Goal: Information Seeking & Learning: Understand process/instructions

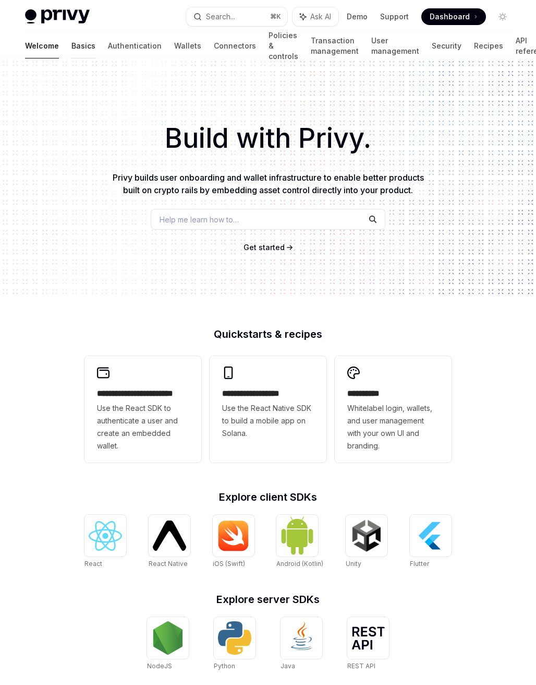
click at [71, 51] on link "Basics" at bounding box center [83, 45] width 24 height 25
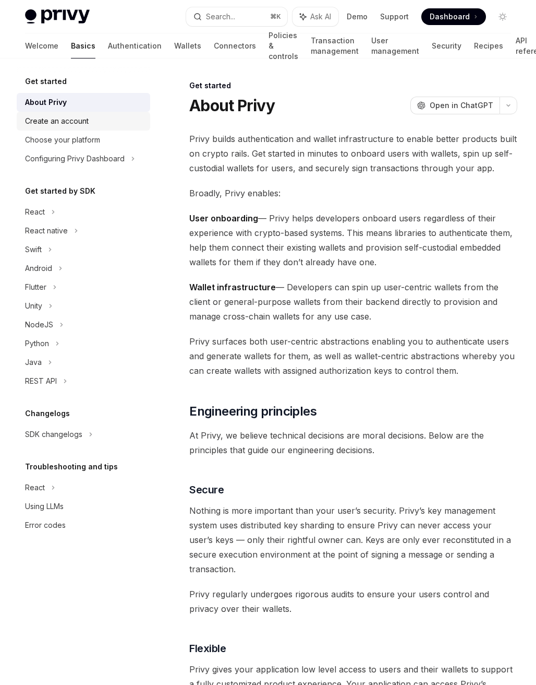
click at [74, 121] on div "Create an account" at bounding box center [57, 121] width 64 height 13
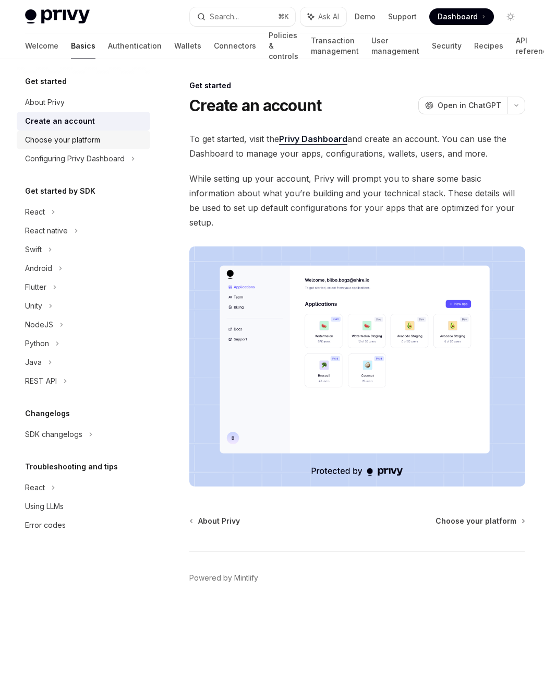
click at [74, 144] on div "Choose your platform" at bounding box center [62, 140] width 75 height 13
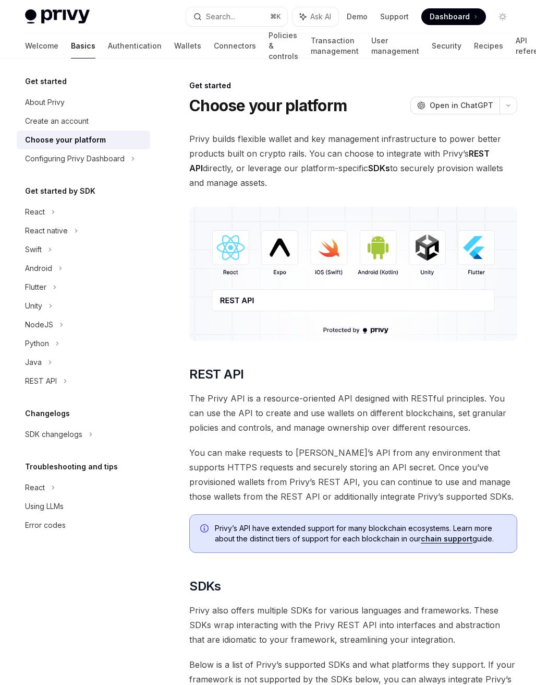
click at [77, 174] on div "Get started About Privy Create an account Choose your platform Configuring Priv…" at bounding box center [84, 304] width 134 height 459
click at [81, 158] on div "Configuring Privy Dashboard" at bounding box center [75, 158] width 100 height 13
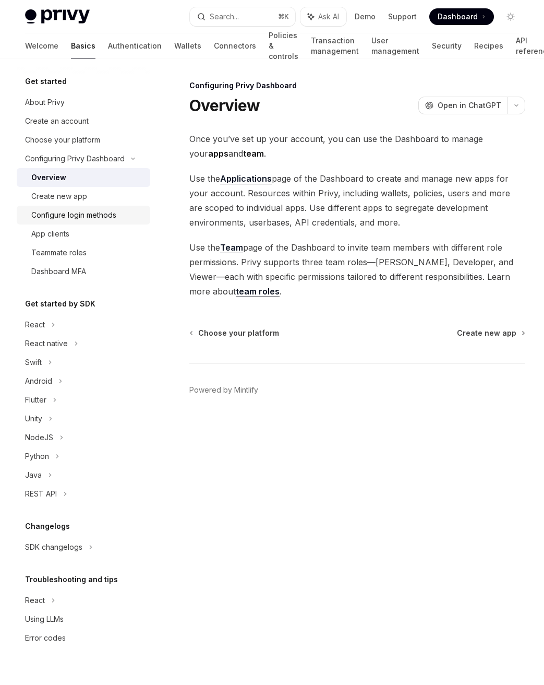
click at [109, 218] on div "Configure login methods" at bounding box center [73, 215] width 85 height 13
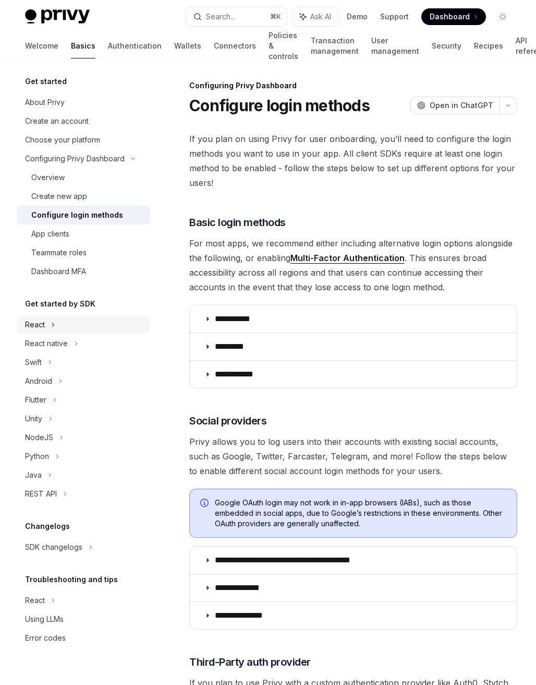
click at [97, 331] on div "React" at bounding box center [84, 324] width 134 height 19
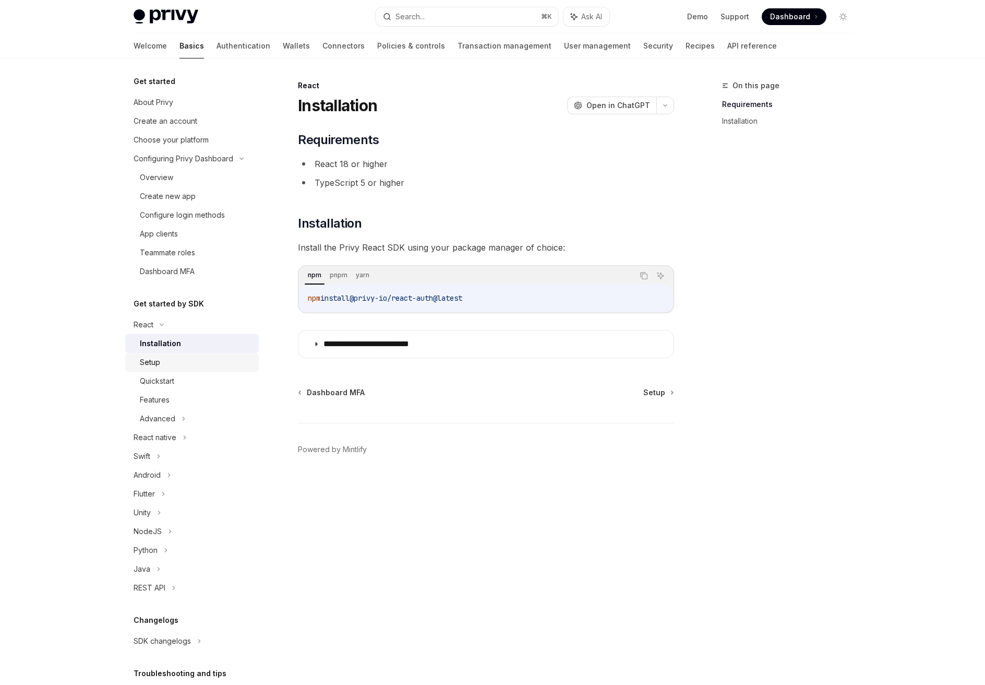
click at [175, 369] on link "Setup" at bounding box center [192, 362] width 134 height 19
type textarea "*"
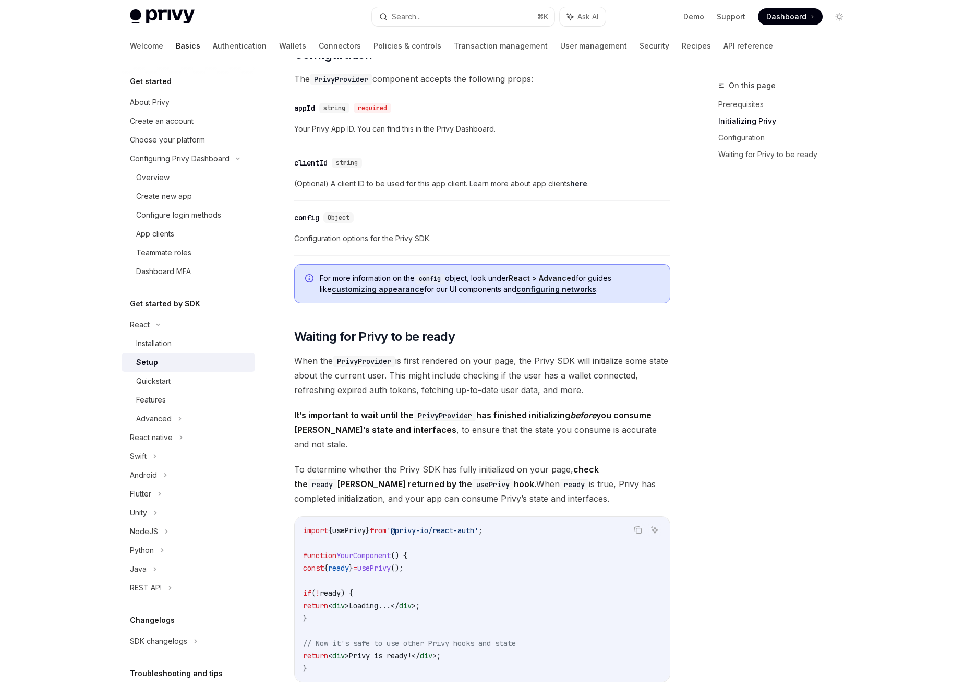
scroll to position [893, 0]
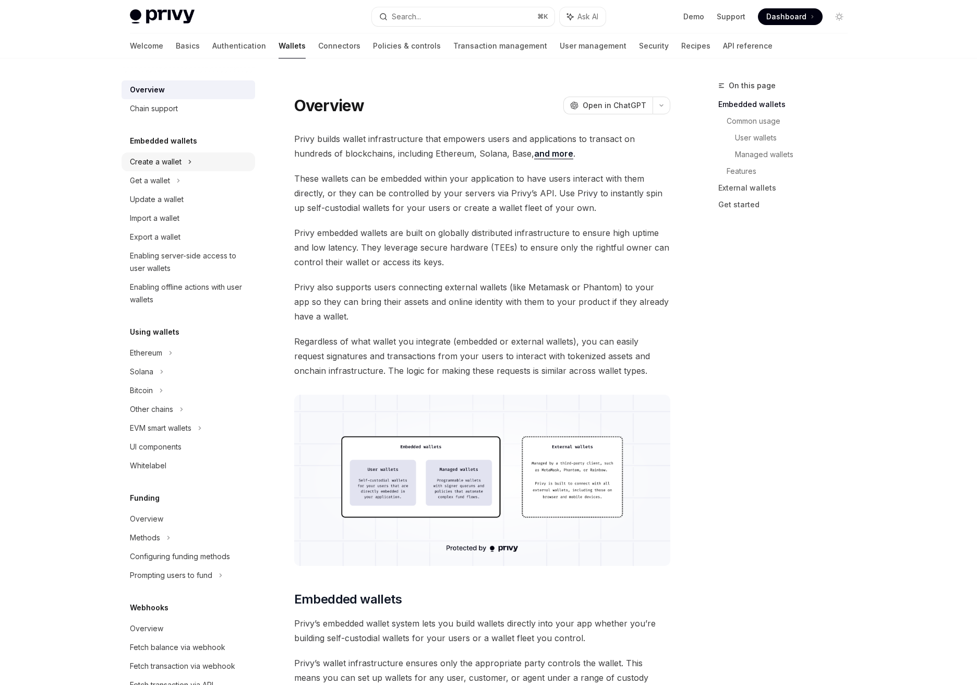
click at [159, 165] on div "Create a wallet" at bounding box center [156, 161] width 52 height 13
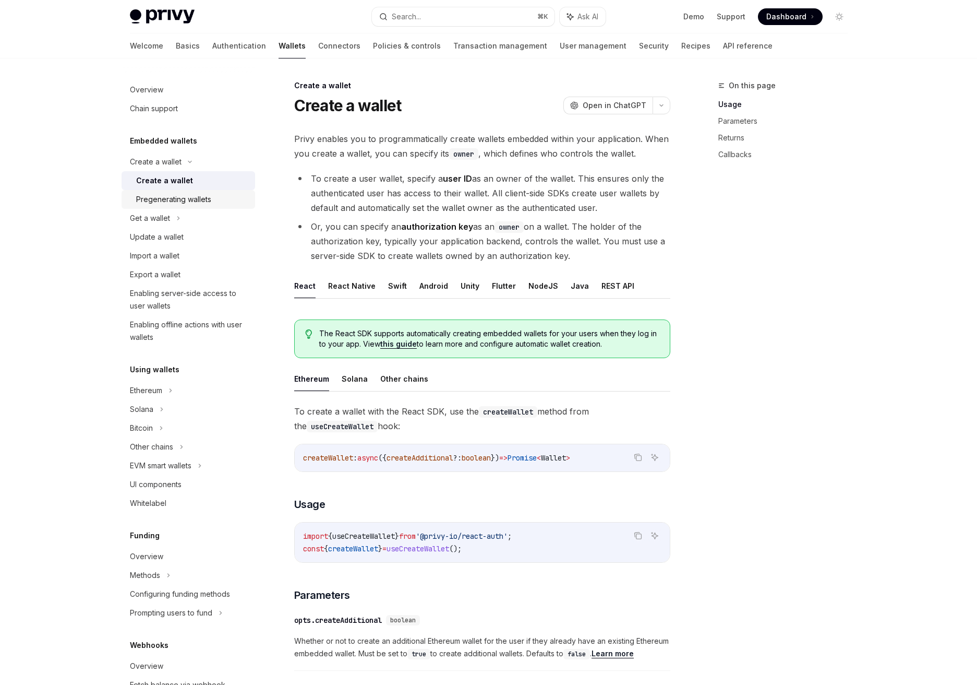
click at [209, 197] on div "Pregenerating wallets" at bounding box center [173, 199] width 75 height 13
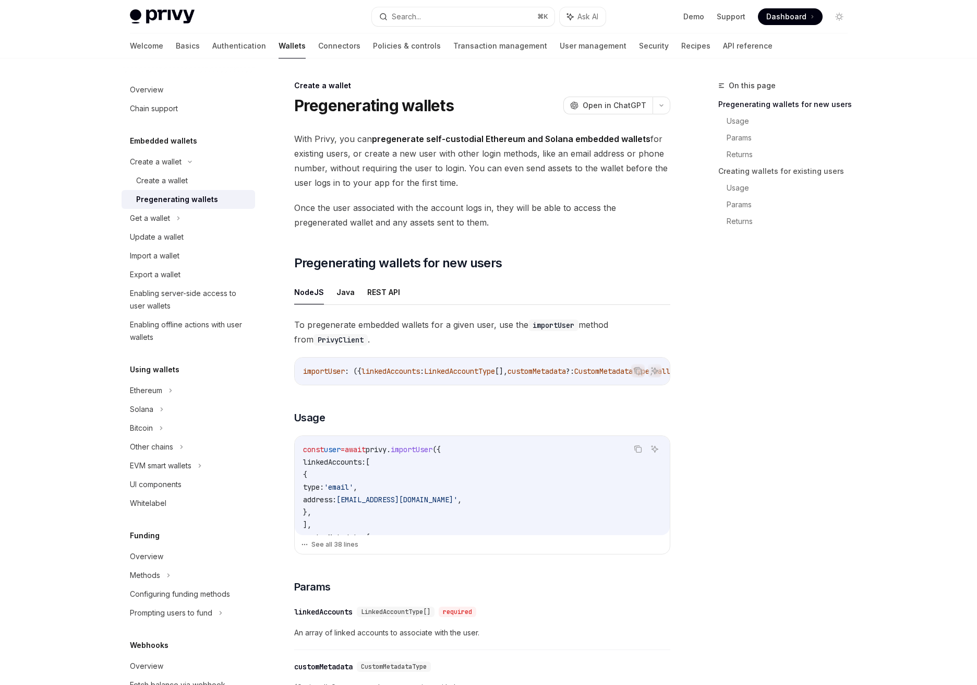
click at [441, 205] on span "Once the user associated with the account logs in, they will be able to access …" at bounding box center [482, 214] width 376 height 29
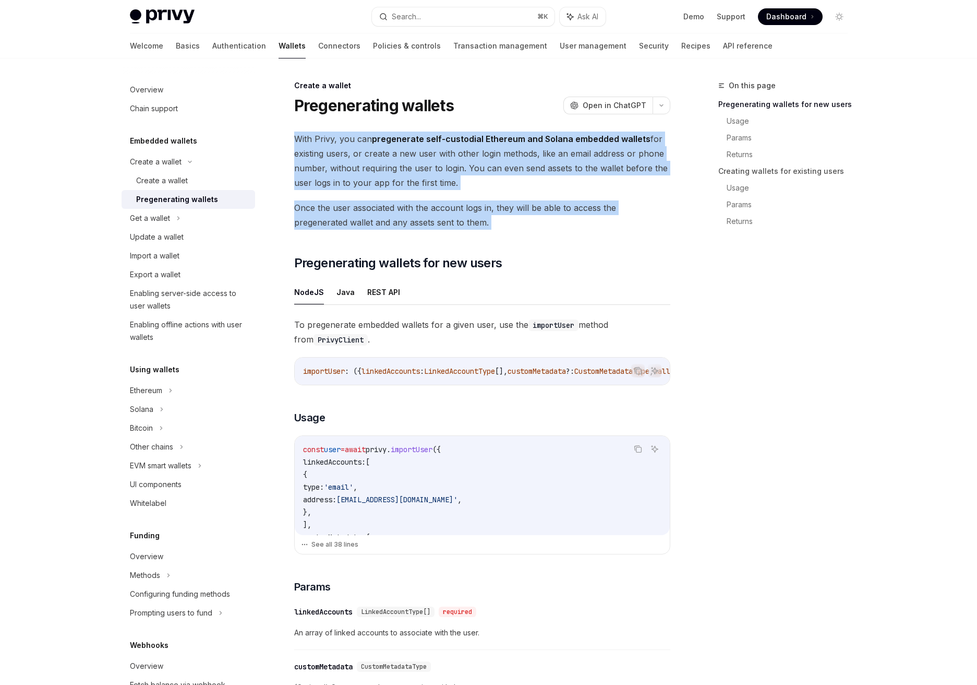
drag, startPoint x: 441, startPoint y: 205, endPoint x: 439, endPoint y: 133, distance: 71.5
click at [439, 134] on strong "pregenerate self-custodial Ethereum and Solana embedded wallets" at bounding box center [511, 139] width 279 height 10
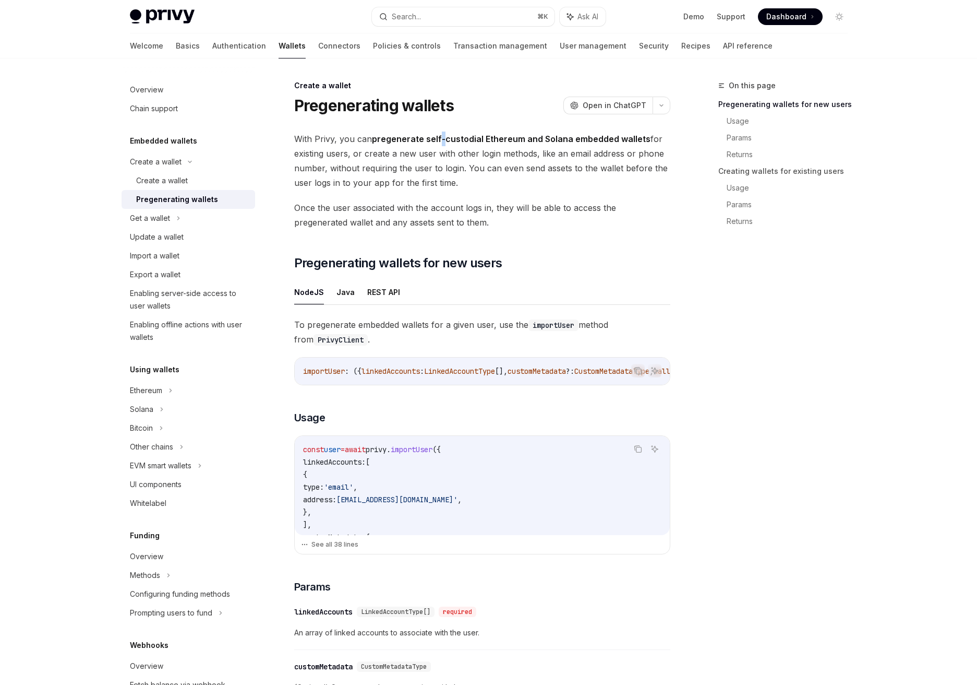
click at [439, 134] on strong "pregenerate self-custodial Ethereum and Solana embedded wallets" at bounding box center [511, 139] width 279 height 10
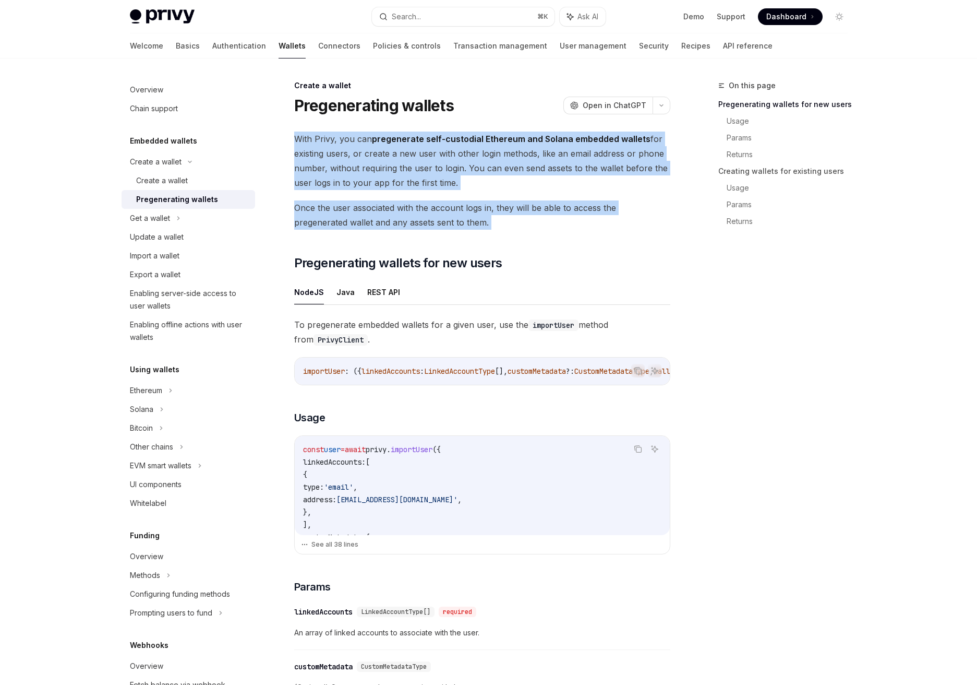
drag, startPoint x: 439, startPoint y: 133, endPoint x: 323, endPoint y: 223, distance: 147.0
click at [520, 220] on span "Once the user associated with the account logs in, they will be able to access …" at bounding box center [482, 214] width 376 height 29
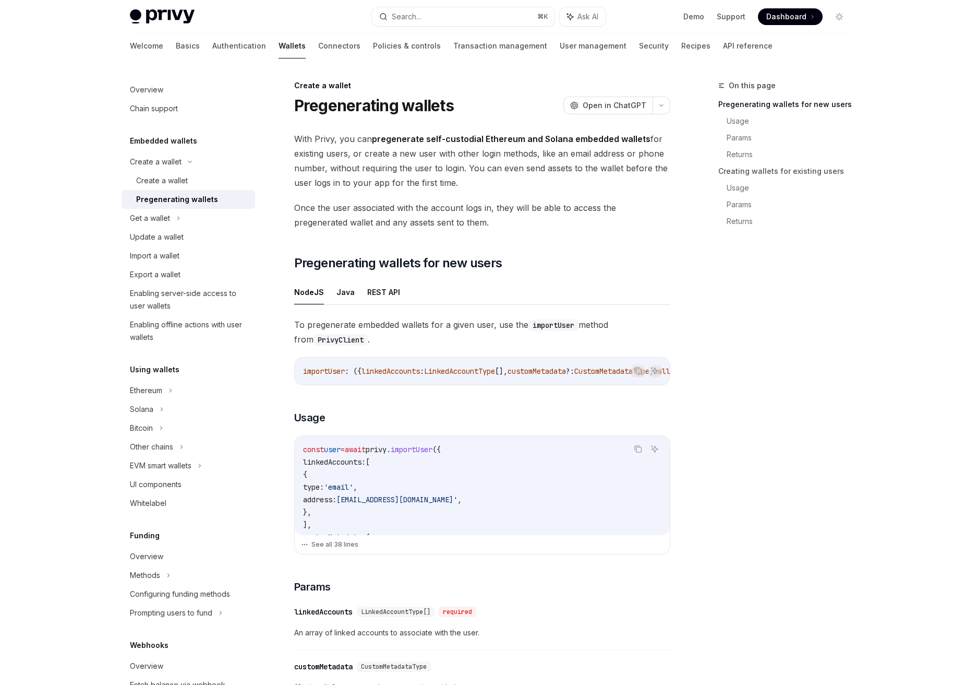
click at [520, 220] on span "Once the user associated with the account logs in, they will be able to access …" at bounding box center [482, 214] width 376 height 29
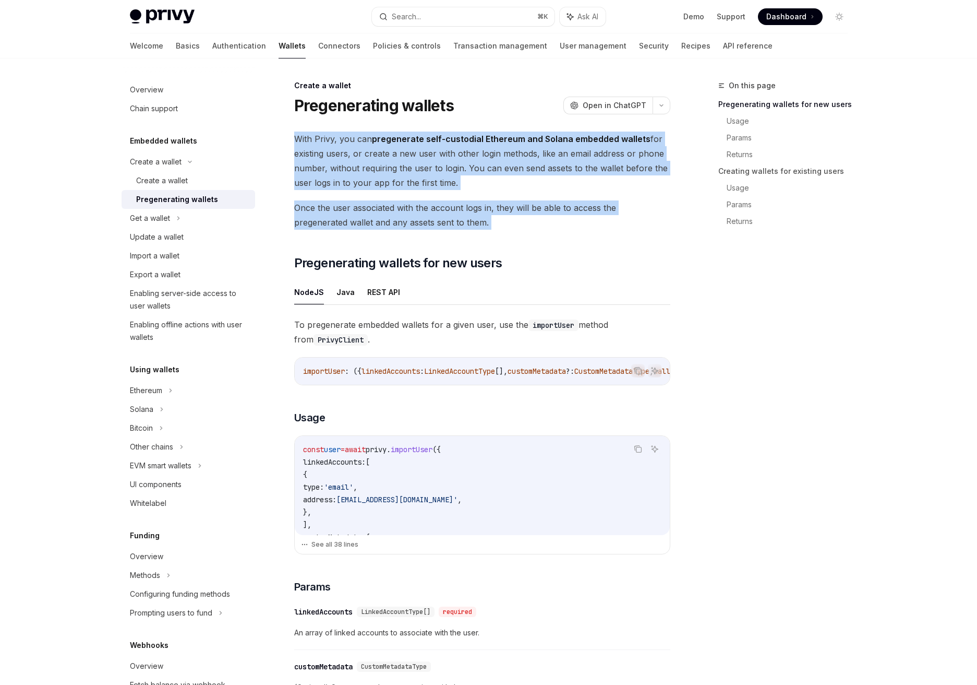
drag, startPoint x: 520, startPoint y: 220, endPoint x: 486, endPoint y: 153, distance: 74.9
click at [486, 153] on span "With Privy, you can pregenerate self-custodial Ethereum and Solana embedded wal…" at bounding box center [482, 160] width 376 height 58
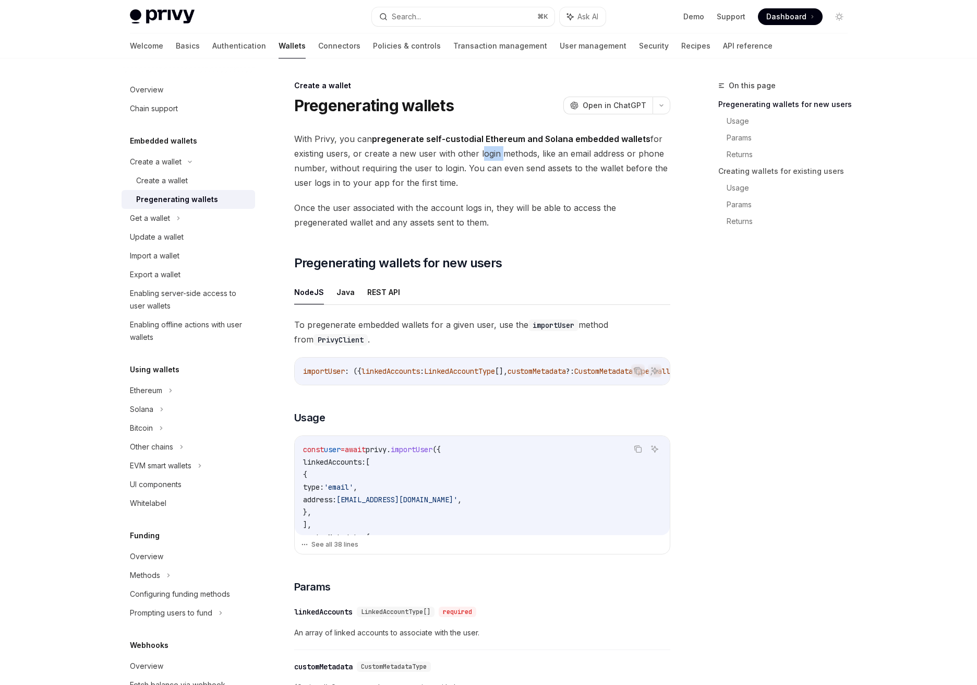
click at [486, 153] on span "With Privy, you can pregenerate self-custodial Ethereum and Solana embedded wal…" at bounding box center [482, 160] width 376 height 58
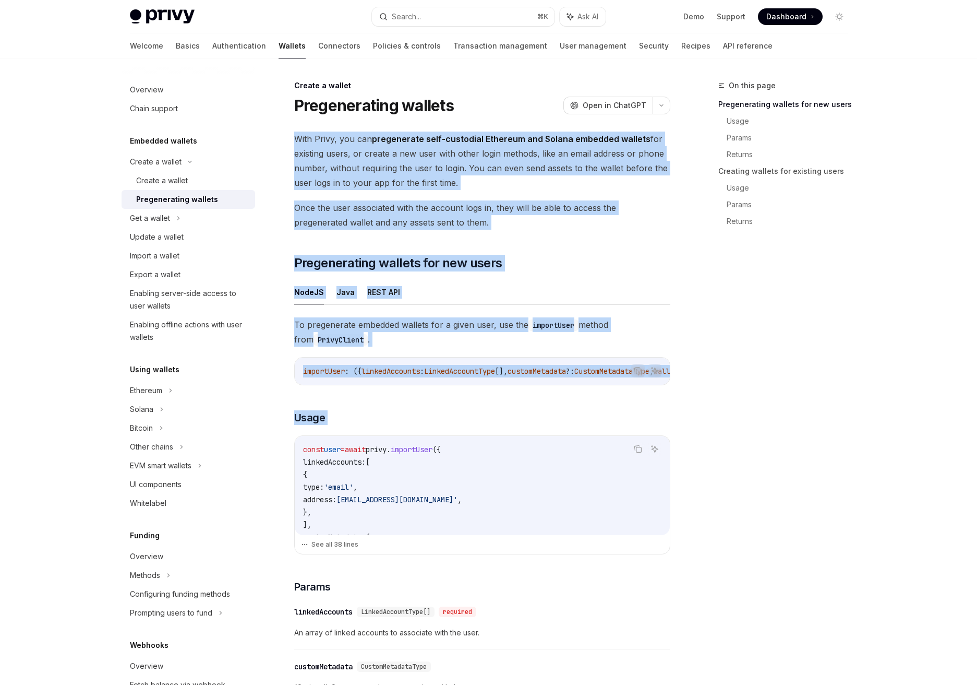
drag, startPoint x: 486, startPoint y: 153, endPoint x: 438, endPoint y: 392, distance: 244.3
click at [200, 257] on div "Import a wallet" at bounding box center [189, 255] width 119 height 13
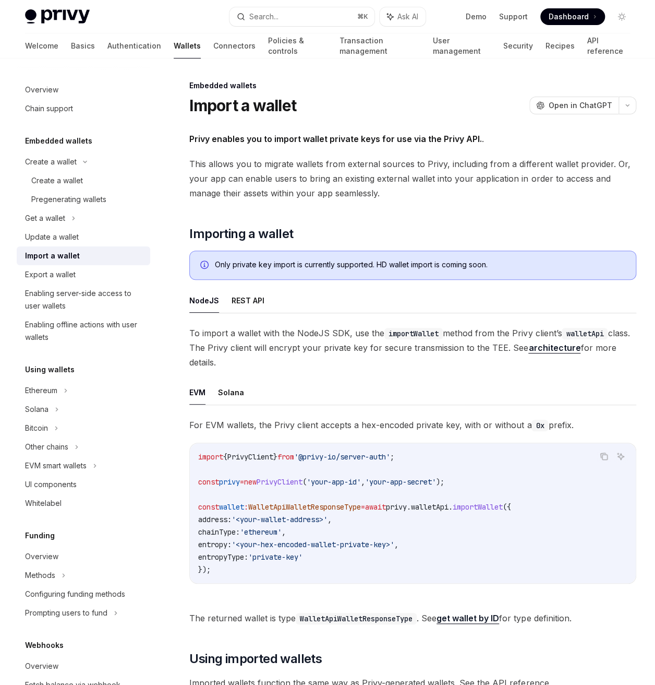
type textarea "*"
click at [235, 162] on span "This allows you to migrate wallets from external sources to Privy, including fr…" at bounding box center [412, 179] width 446 height 44
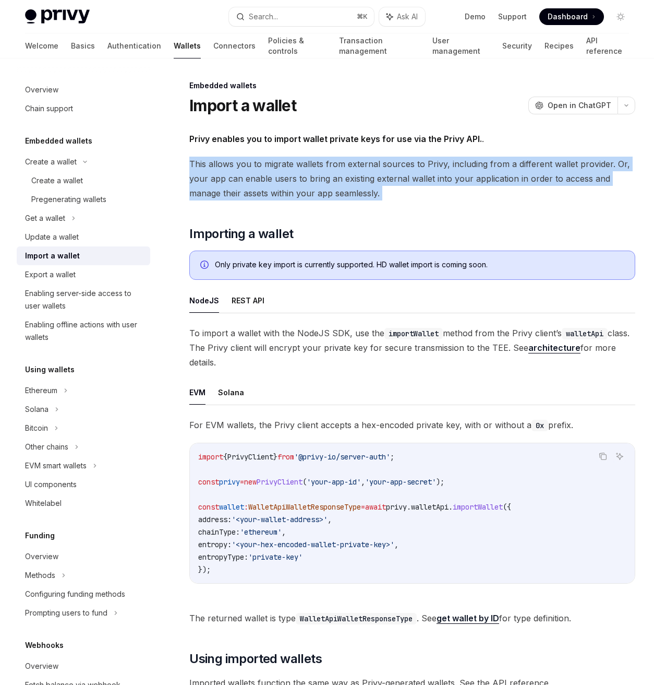
click at [235, 163] on span "This allows you to migrate wallets from external sources to Privy, including fr…" at bounding box center [412, 179] width 446 height 44
click at [231, 169] on span "This allows you to migrate wallets from external sources to Privy, including fr…" at bounding box center [412, 179] width 446 height 44
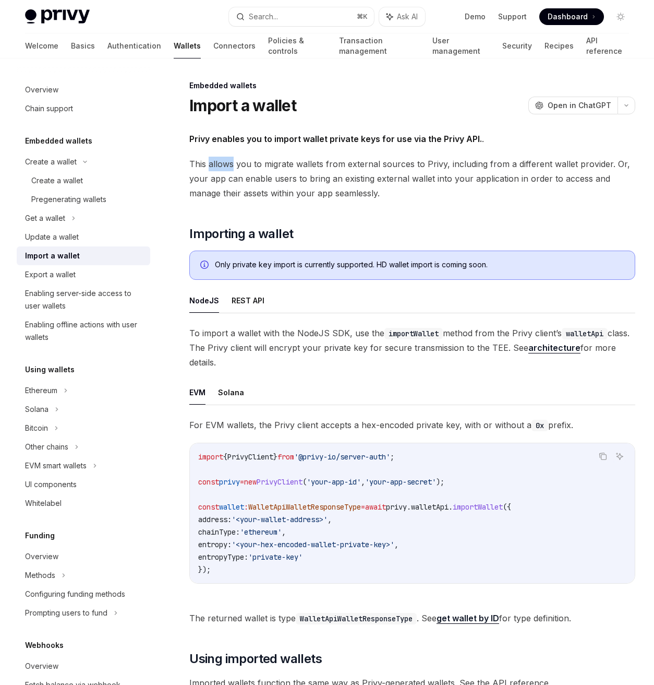
click at [231, 169] on span "This allows you to migrate wallets from external sources to Privy, including fr…" at bounding box center [412, 179] width 446 height 44
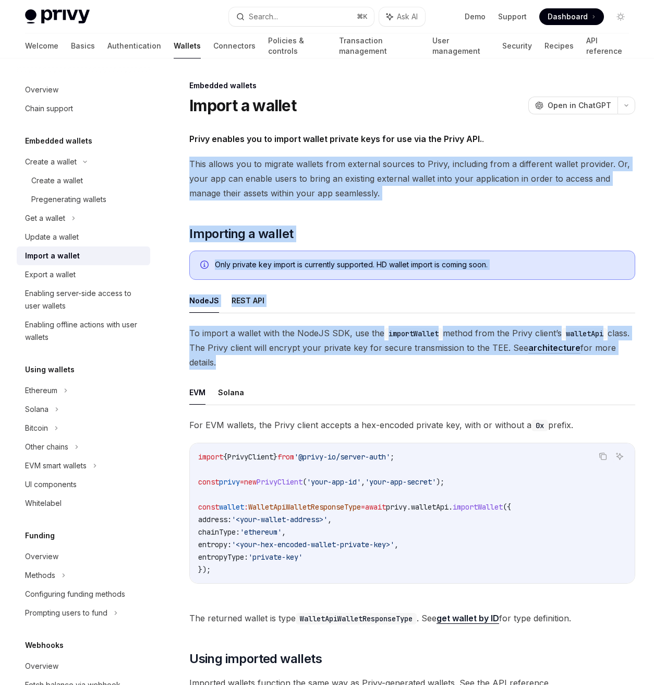
drag, startPoint x: 231, startPoint y: 169, endPoint x: 295, endPoint y: 368, distance: 209.9
click at [295, 368] on div "Privy enables you to import wallet private keys for use via the Privy API. . Th…" at bounding box center [412, 584] width 446 height 907
click at [424, 192] on span "This allows you to migrate wallets from external sources to Privy, including fr…" at bounding box center [412, 179] width 446 height 44
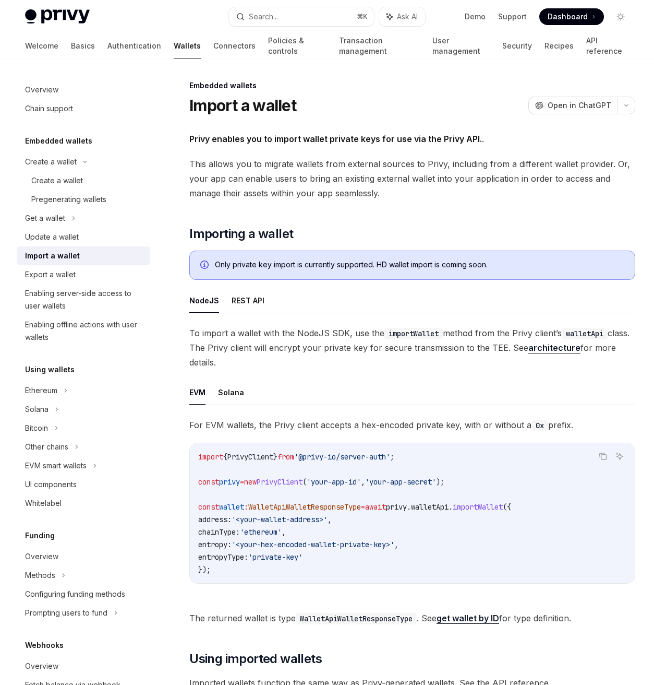
click at [424, 192] on span "This allows you to migrate wallets from external sources to Privy, including fr…" at bounding box center [412, 179] width 446 height 44
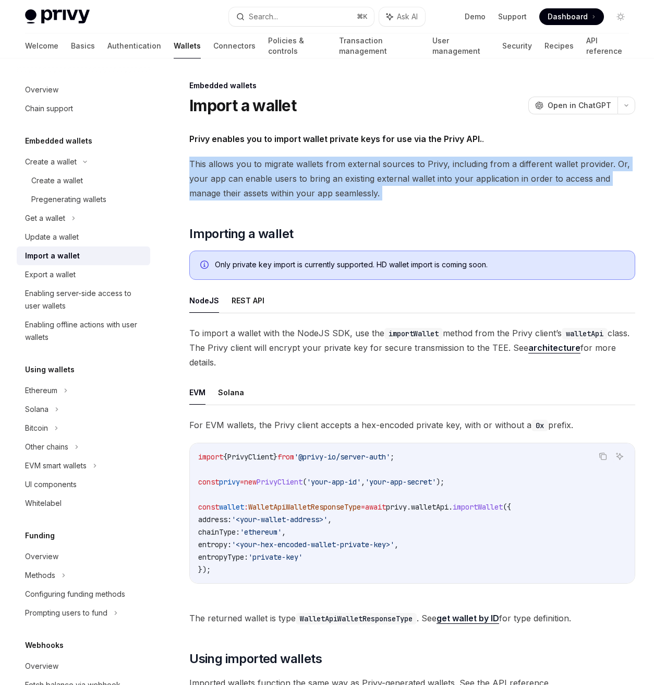
click at [425, 192] on span "This allows you to migrate wallets from external sources to Privy, including fr…" at bounding box center [412, 179] width 446 height 44
click at [349, 149] on div "Privy enables you to import wallet private keys for use via the Privy API. . Th…" at bounding box center [412, 584] width 446 height 907
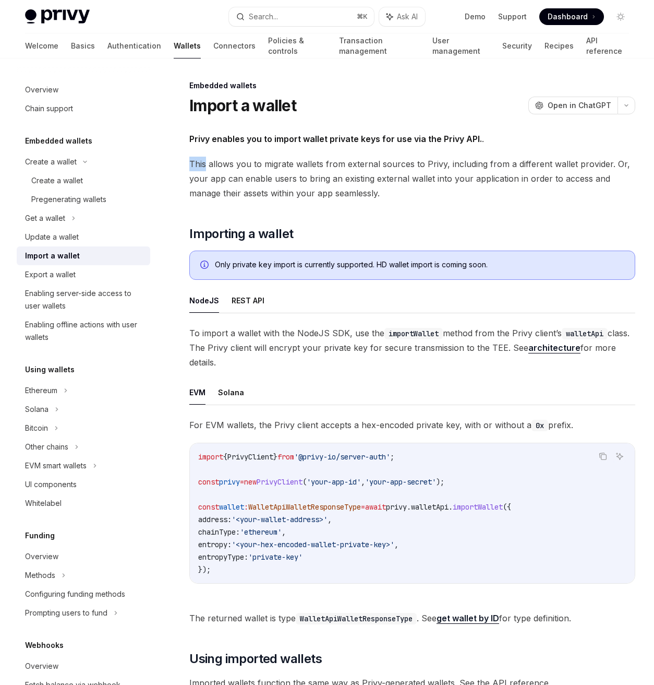
click at [349, 149] on div "Privy enables you to import wallet private keys for use via the Privy API. . Th…" at bounding box center [412, 584] width 446 height 907
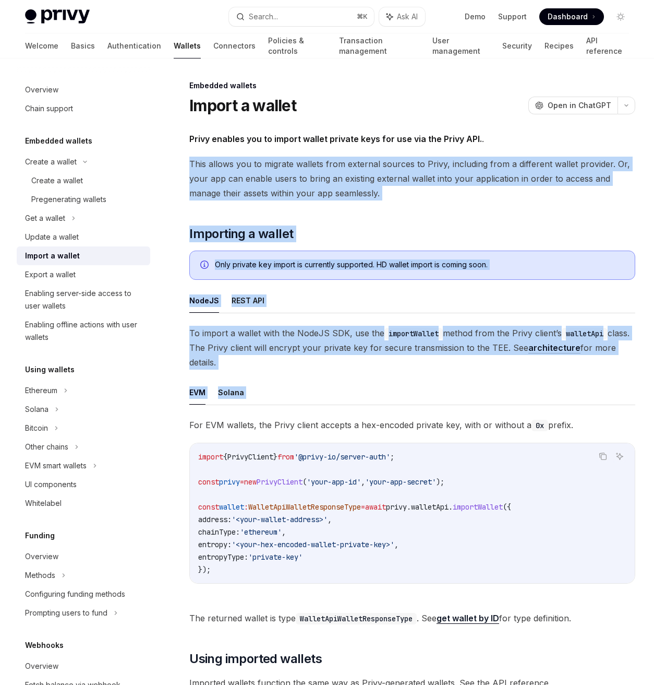
drag, startPoint x: 349, startPoint y: 149, endPoint x: 444, endPoint y: 375, distance: 245.6
click at [444, 375] on div "Privy enables you to import wallet private keys for use via the Privy API. . Th…" at bounding box center [412, 584] width 446 height 907
click at [444, 375] on div "To import a wallet with the NodeJS SDK, use the importWallet method from the Pr…" at bounding box center [412, 476] width 446 height 300
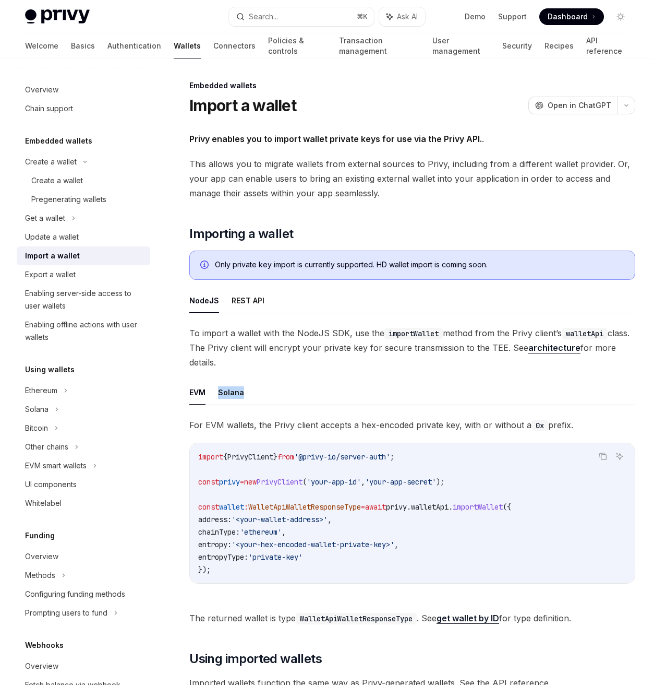
click at [444, 375] on div "To import a wallet with the NodeJS SDK, use the importWallet method from the Pr…" at bounding box center [412, 476] width 446 height 300
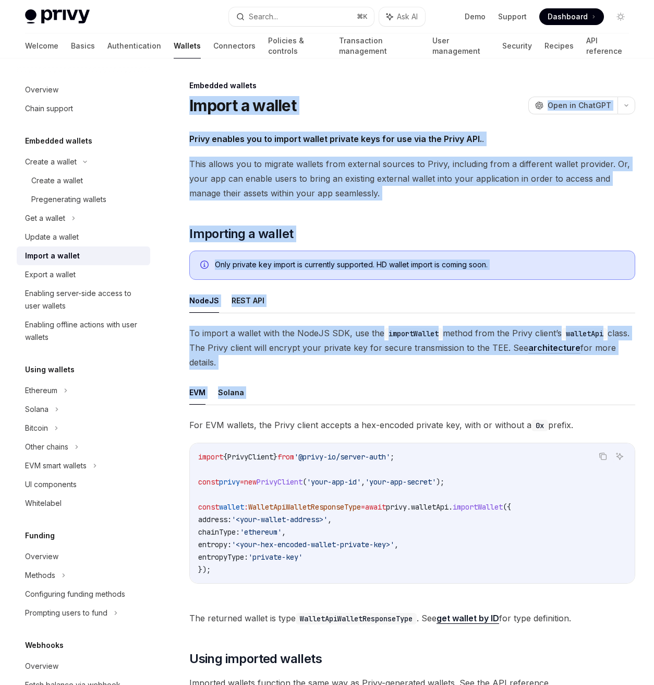
drag, startPoint x: 444, startPoint y: 375, endPoint x: 286, endPoint y: 99, distance: 318.3
click at [286, 99] on div "Embedded wallets Import a wallet OpenAI Open in ChatGPT OpenAI Open in ChatGPT …" at bounding box center [315, 636] width 646 height 1114
click at [286, 99] on h1 "Import a wallet" at bounding box center [242, 105] width 107 height 19
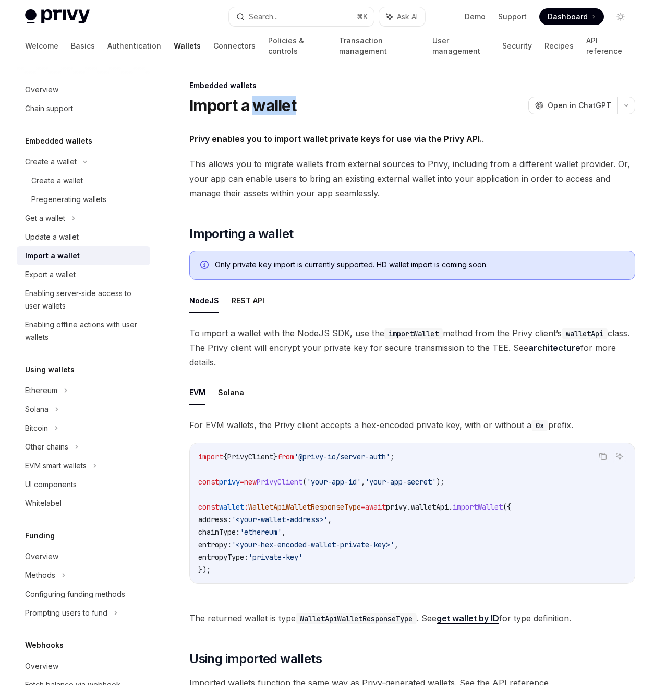
click at [286, 99] on h1 "Import a wallet" at bounding box center [242, 105] width 107 height 19
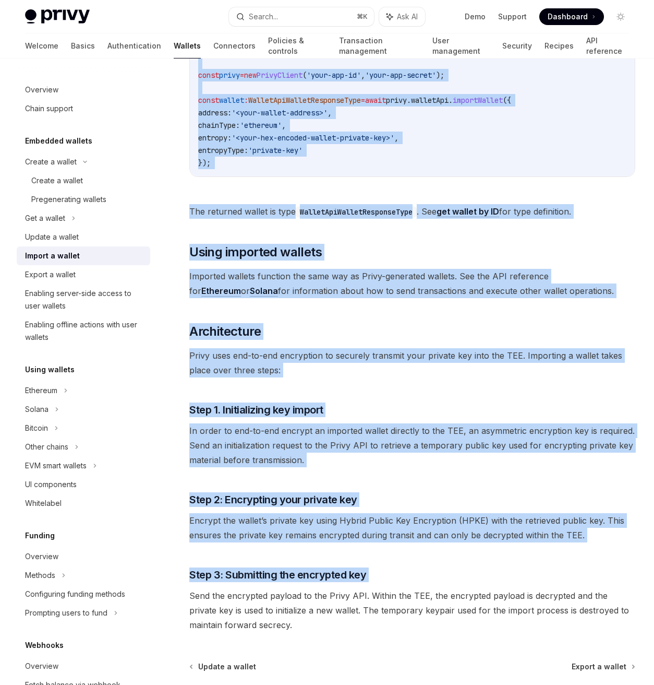
scroll to position [509, 0]
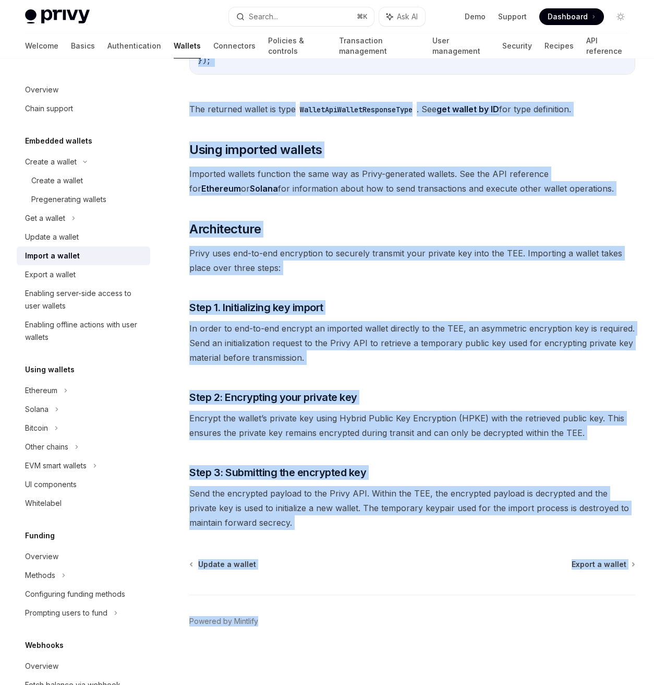
drag, startPoint x: 286, startPoint y: 99, endPoint x: 418, endPoint y: 626, distance: 543.3
click at [418, 626] on div "Embedded wallets Import a wallet OpenAI Open in ChatGPT OpenAI Open in ChatGPT …" at bounding box center [315, 128] width 646 height 1114
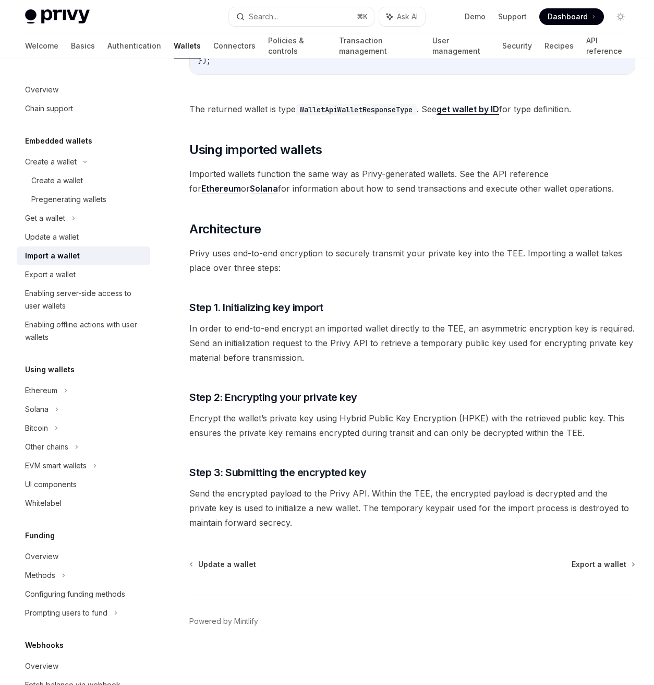
click at [219, 250] on span "Privy uses end-to-end encryption to securely transmit your private key into the…" at bounding box center [412, 260] width 446 height 29
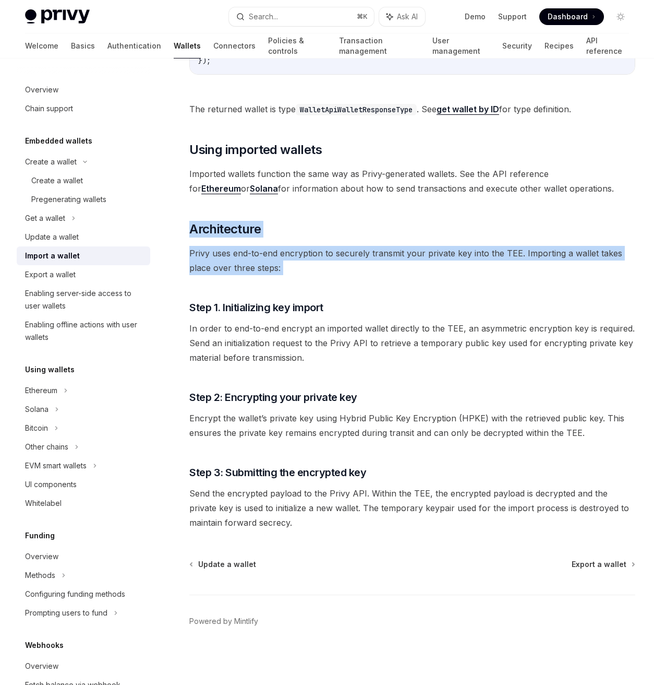
drag, startPoint x: 219, startPoint y: 250, endPoint x: 174, endPoint y: 218, distance: 55.0
click at [189, 228] on div "Privy enables you to import wallet private keys for use via the Privy API. . Th…" at bounding box center [412, 76] width 446 height 907
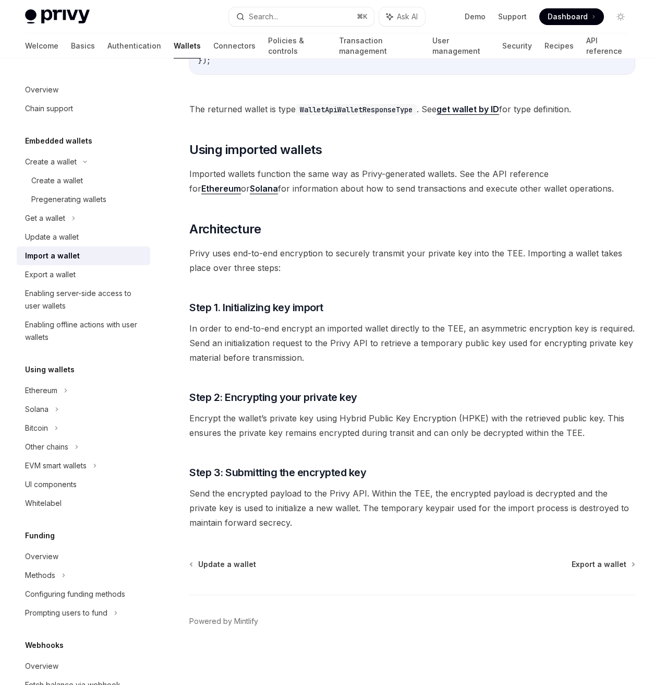
click at [295, 186] on span "Imported wallets function the same way as Privy-generated wallets. See the API …" at bounding box center [412, 180] width 446 height 29
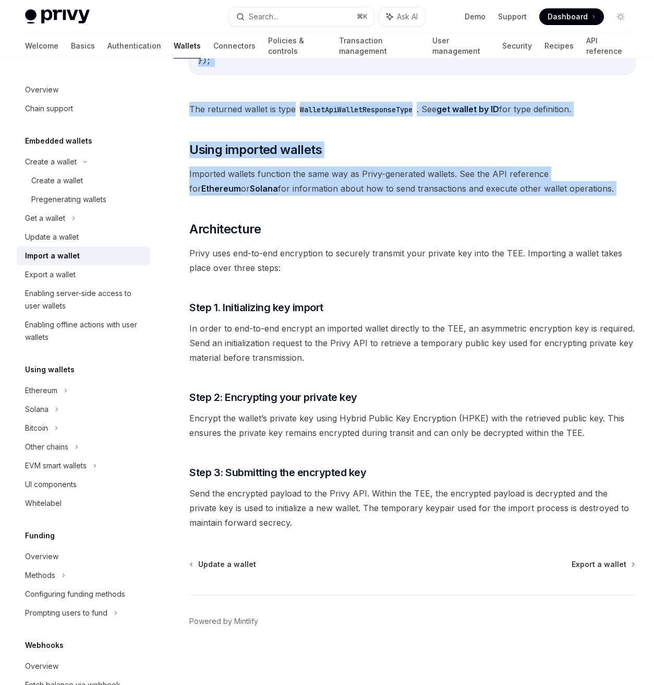
drag, startPoint x: 295, startPoint y: 186, endPoint x: 247, endPoint y: 90, distance: 107.1
click at [247, 90] on div "Privy enables you to import wallet private keys for use via the Privy API. . Th…" at bounding box center [412, 76] width 446 height 907
click at [249, 103] on span "The returned wallet is type WalletApiWalletResponseType . See get wallet by ID …" at bounding box center [412, 109] width 446 height 15
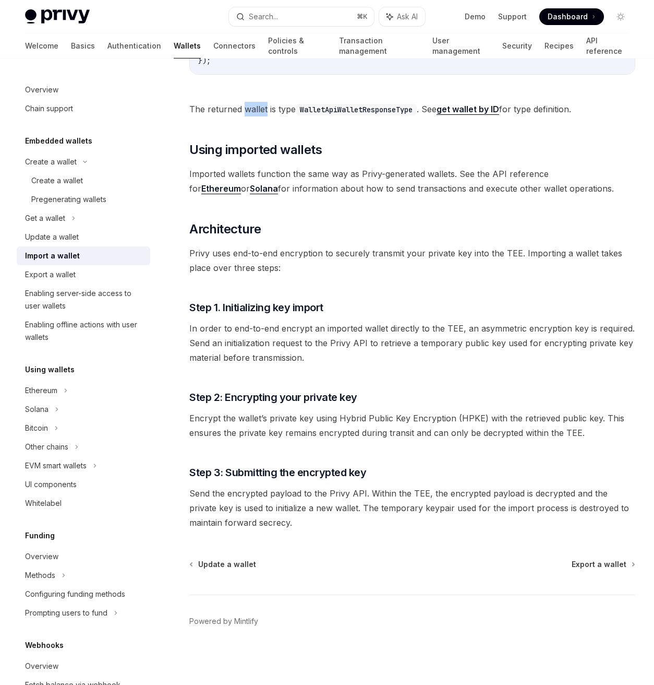
click at [249, 103] on span "The returned wallet is type WalletApiWalletResponseType . See get wallet by ID …" at bounding box center [412, 109] width 446 height 15
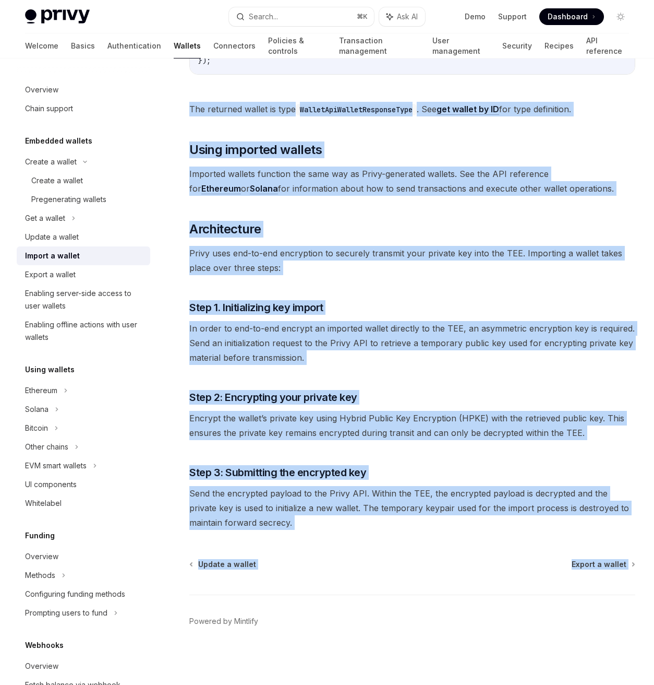
drag, startPoint x: 249, startPoint y: 103, endPoint x: 414, endPoint y: 541, distance: 467.6
click at [414, 541] on div "Embedded wallets Import a wallet OpenAI Open in ChatGPT OpenAI Open in ChatGPT …" at bounding box center [315, 128] width 646 height 1114
click at [413, 506] on span "Send the encrypted payload to the Privy API. Within the TEE, the encrypted payl…" at bounding box center [412, 508] width 446 height 44
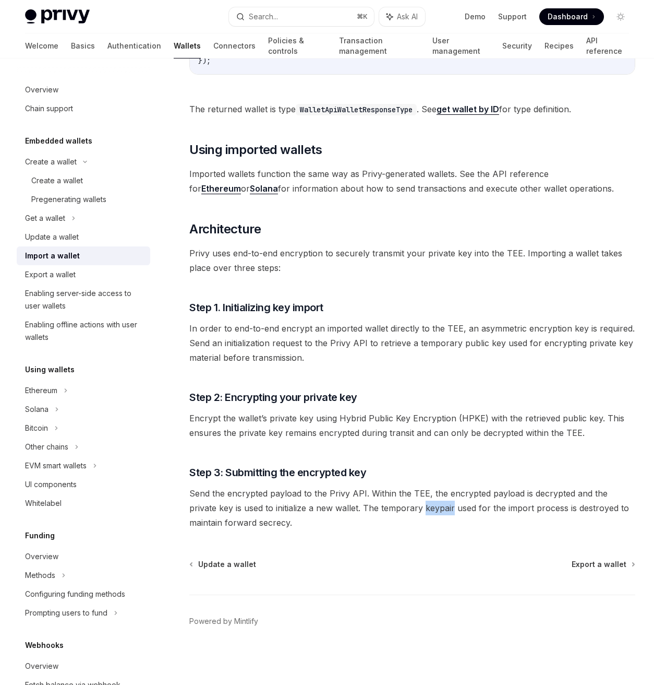
click at [413, 506] on span "Send the encrypted payload to the Privy API. Within the TEE, the encrypted payl…" at bounding box center [412, 508] width 446 height 44
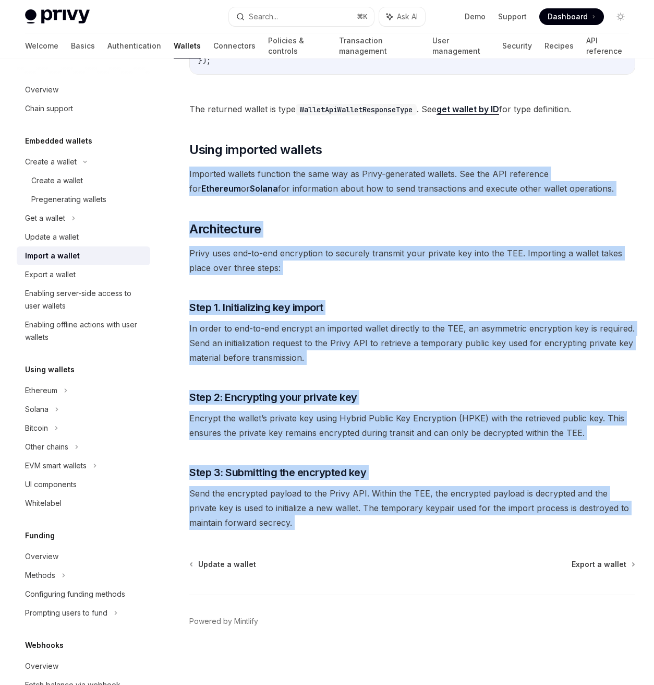
drag, startPoint x: 413, startPoint y: 506, endPoint x: 270, endPoint y: 160, distance: 374.3
click at [270, 160] on div "Privy enables you to import wallet private keys for use via the Privy API. . Th…" at bounding box center [412, 76] width 446 height 907
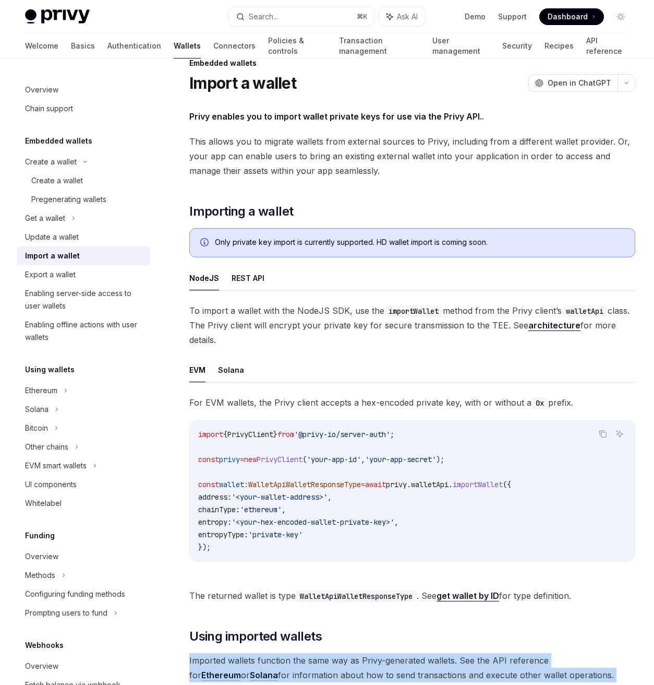
scroll to position [0, 0]
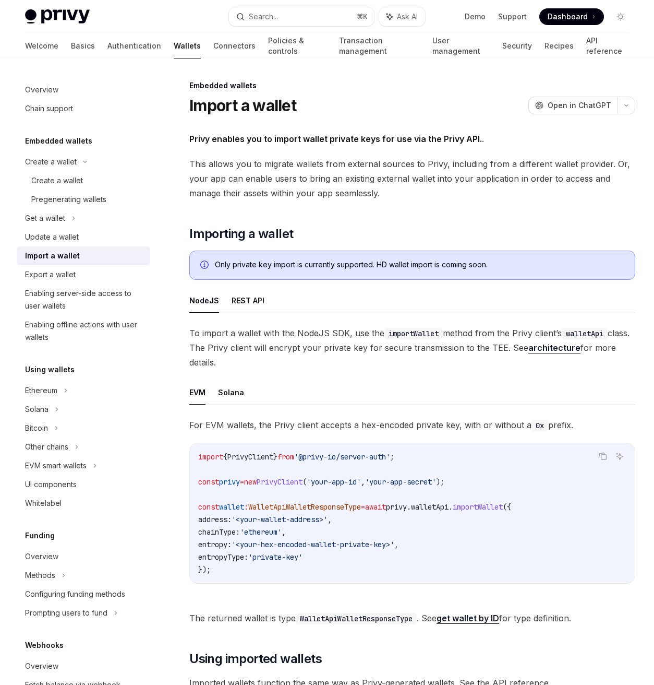
click at [518, 459] on code "import { PrivyClient } from '@privy-io/server-auth' ; const privy = new PrivyCl…" at bounding box center [412, 512] width 428 height 125
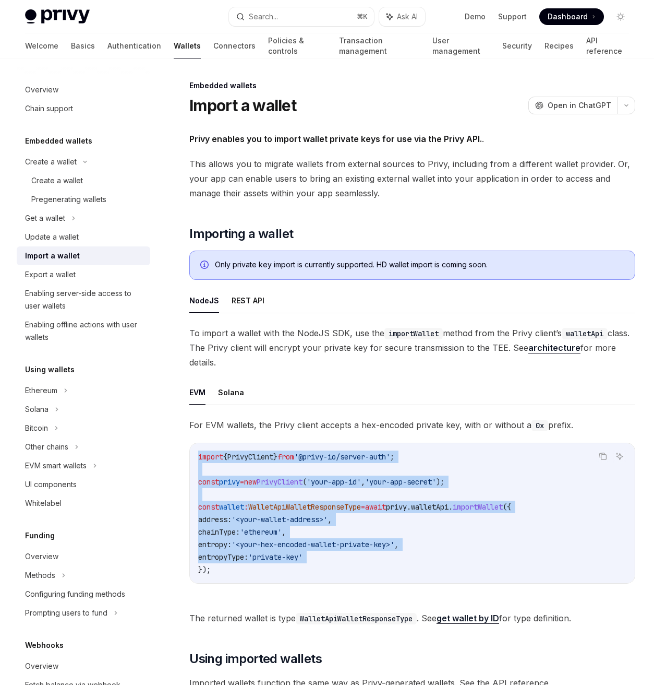
drag, startPoint x: 518, startPoint y: 460, endPoint x: 503, endPoint y: 557, distance: 98.1
click at [503, 557] on code "import { PrivyClient } from '@privy-io/server-auth' ; const privy = new PrivyCl…" at bounding box center [412, 512] width 428 height 125
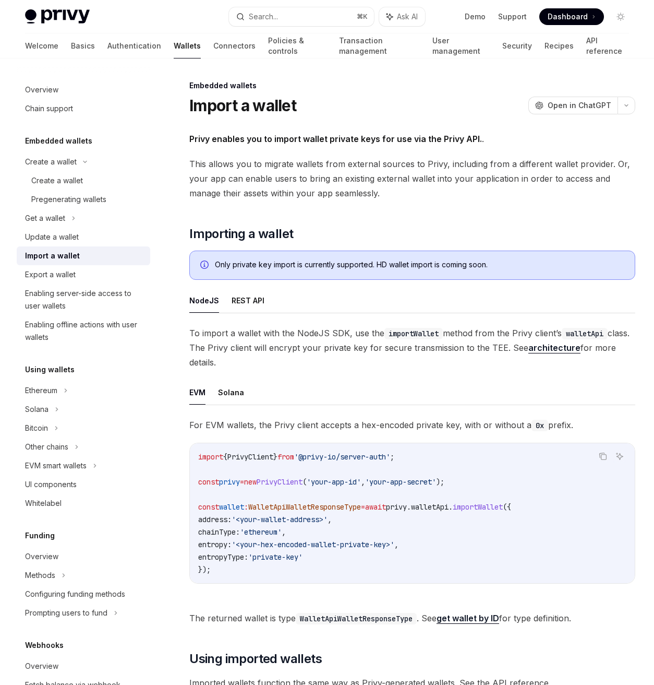
click at [496, 565] on code "import { PrivyClient } from '@privy-io/server-auth' ; const privy = new PrivyCl…" at bounding box center [412, 512] width 428 height 125
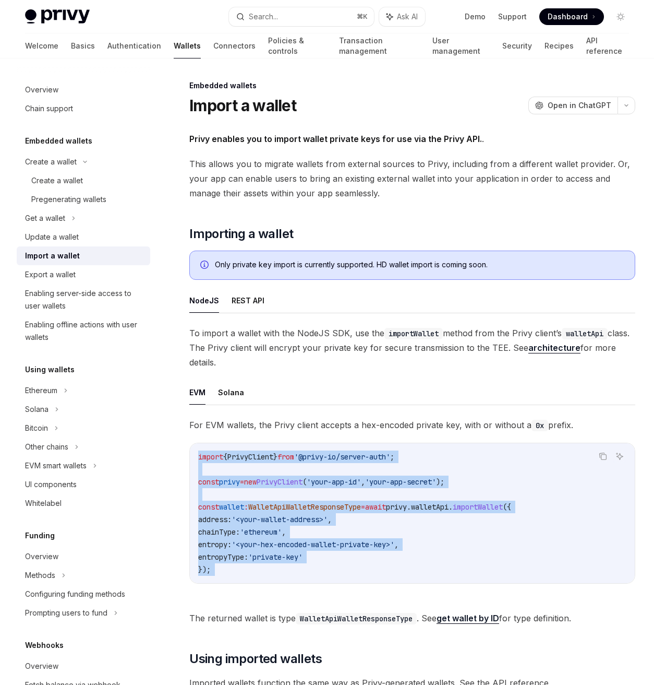
drag, startPoint x: 496, startPoint y: 565, endPoint x: 486, endPoint y: 452, distance: 113.7
click at [486, 451] on code "import { PrivyClient } from '@privy-io/server-auth' ; const privy = new PrivyCl…" at bounding box center [412, 512] width 428 height 125
click at [486, 453] on code "import { PrivyClient } from '@privy-io/server-auth' ; const privy = new PrivyCl…" at bounding box center [412, 512] width 428 height 125
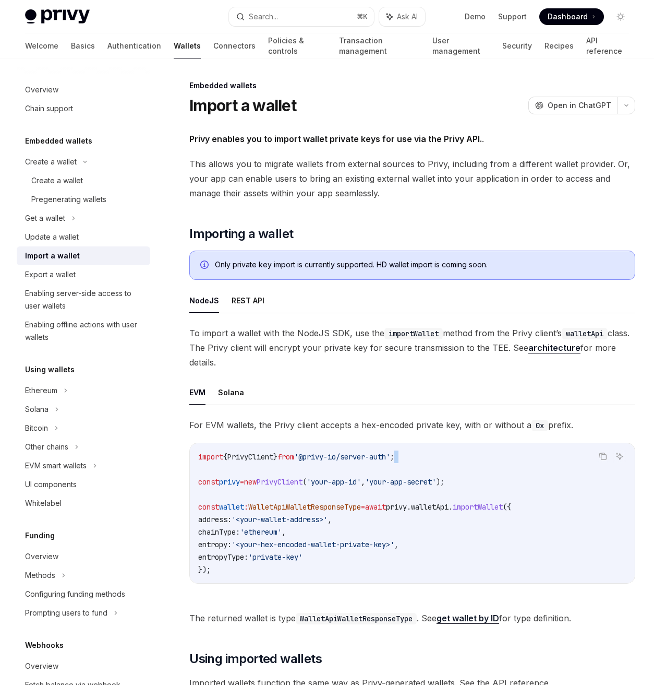
click at [486, 453] on code "import { PrivyClient } from '@privy-io/server-auth' ; const privy = new PrivyCl…" at bounding box center [412, 512] width 428 height 125
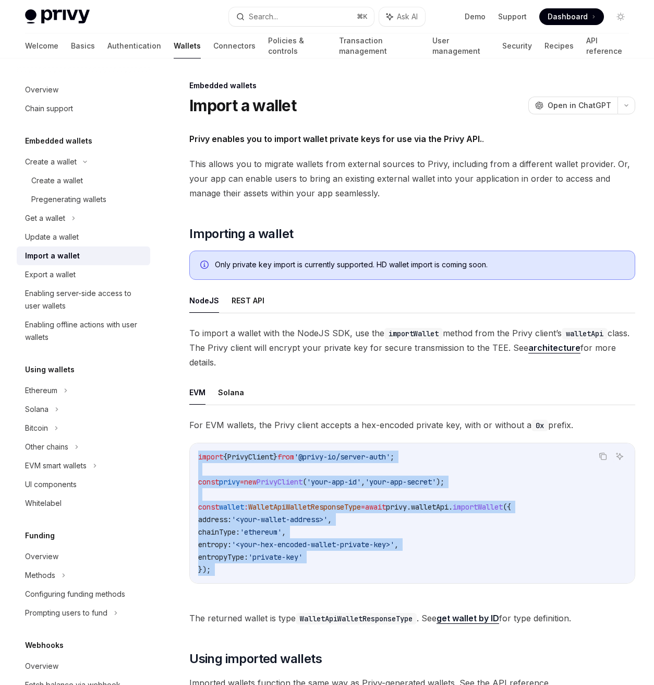
drag, startPoint x: 486, startPoint y: 453, endPoint x: 485, endPoint y: 589, distance: 135.1
click at [485, 589] on div "For EVM wallets, the Privy client accepts a hex-encoded private key, with or wi…" at bounding box center [412, 508] width 446 height 183
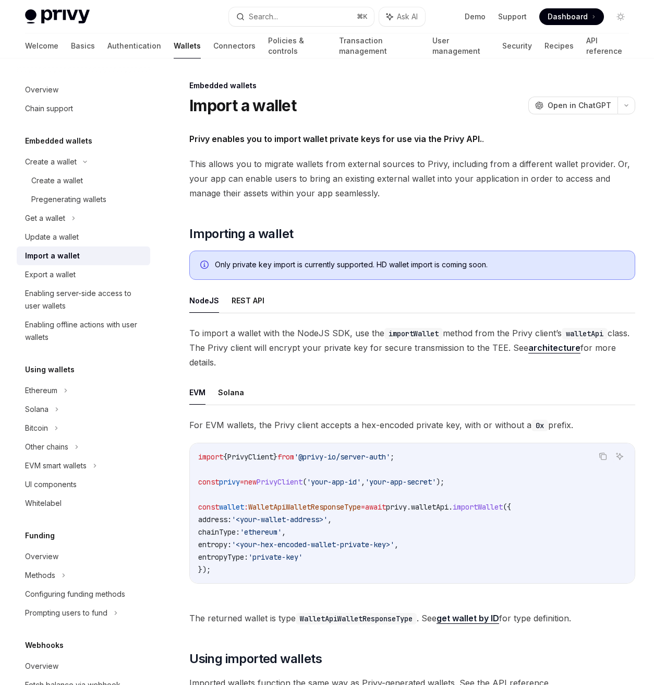
click at [488, 427] on span "For EVM wallets, the Privy client accepts a hex-encoded private key, with or wi…" at bounding box center [412, 424] width 446 height 15
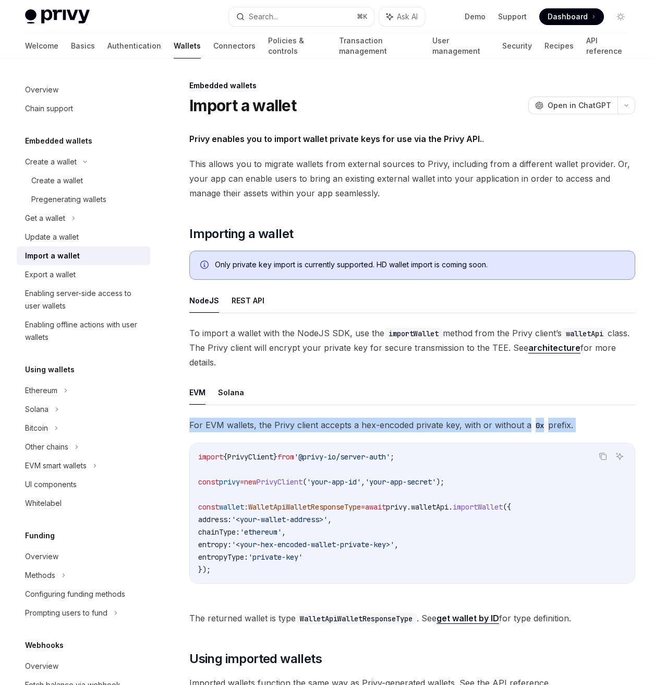
click at [488, 427] on span "For EVM wallets, the Privy client accepts a hex-encoded private key, with or wi…" at bounding box center [412, 424] width 446 height 15
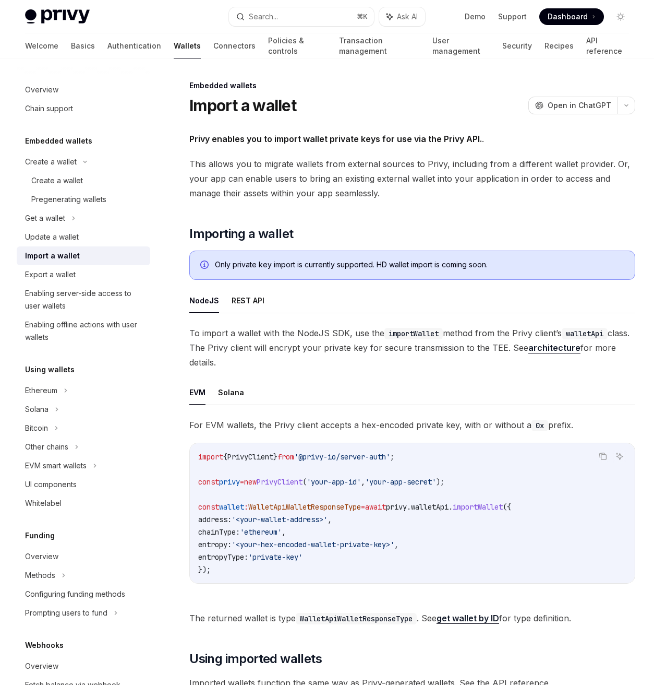
click at [442, 459] on code "import { PrivyClient } from '@privy-io/server-auth' ; const privy = new PrivyCl…" at bounding box center [412, 512] width 428 height 125
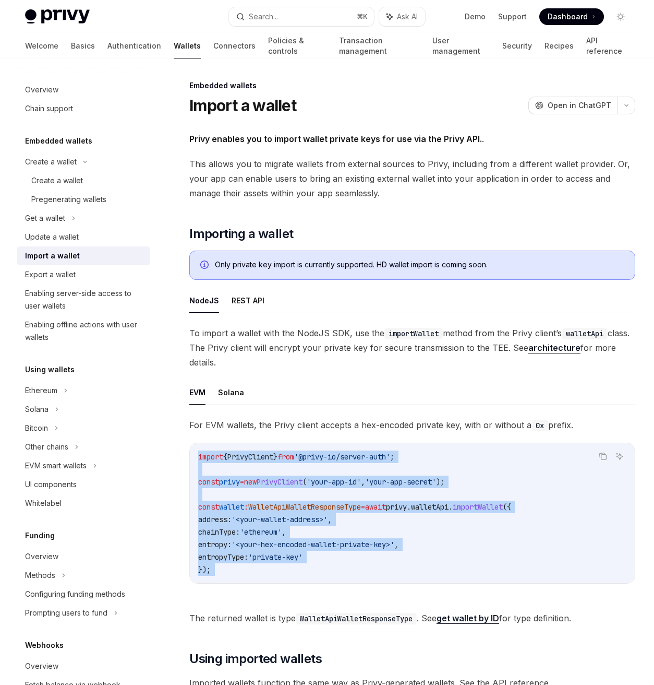
drag, startPoint x: 442, startPoint y: 459, endPoint x: 445, endPoint y: 570, distance: 111.2
click at [445, 570] on code "import { PrivyClient } from '@privy-io/server-auth' ; const privy = new PrivyCl…" at bounding box center [412, 512] width 428 height 125
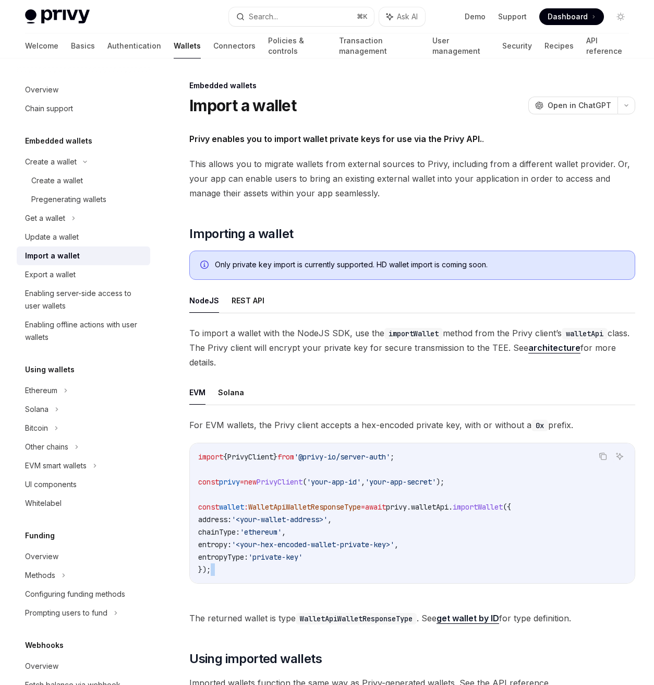
click at [445, 570] on code "import { PrivyClient } from '@privy-io/server-auth' ; const privy = new PrivyCl…" at bounding box center [412, 512] width 428 height 125
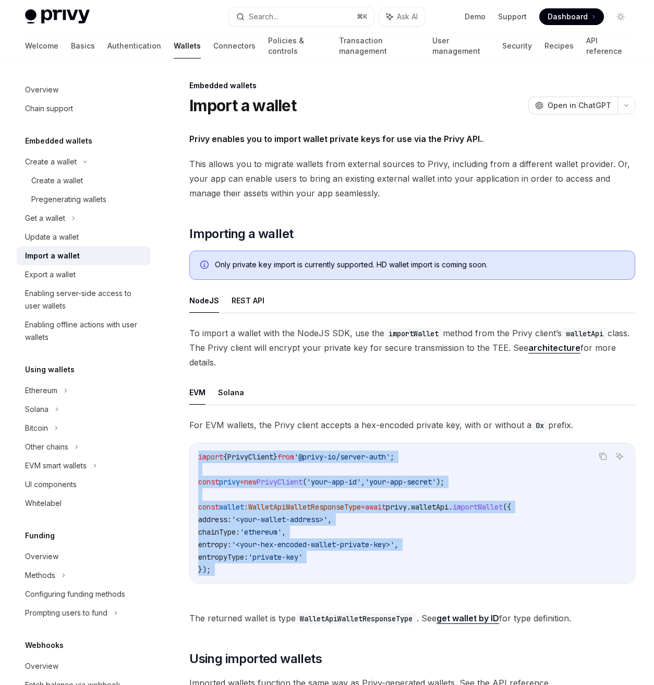
drag, startPoint x: 443, startPoint y: 568, endPoint x: 443, endPoint y: 441, distance: 127.3
click at [443, 441] on div "For EVM wallets, the Privy client accepts a hex-encoded private key, with or wi…" at bounding box center [412, 508] width 446 height 183
click at [441, 449] on div "import { PrivyClient } from '@privy-io/server-auth' ; const privy = new PrivyCl…" at bounding box center [412, 513] width 445 height 140
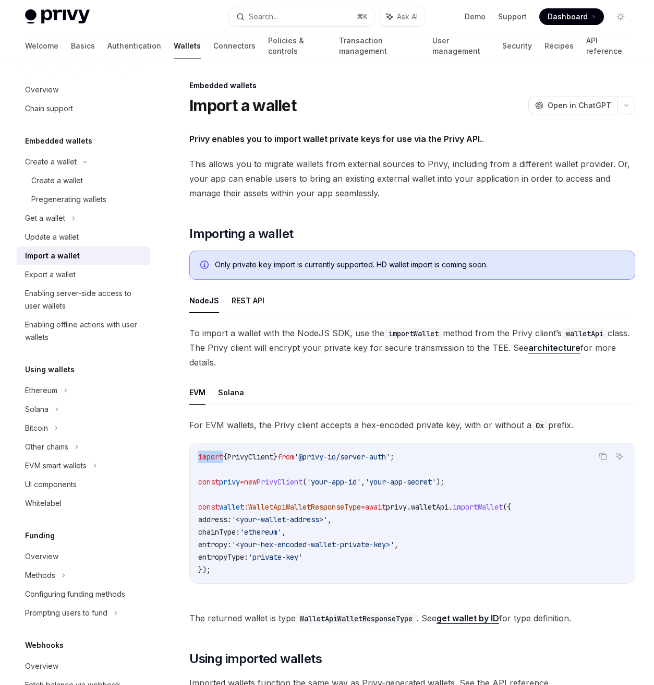
click at [441, 449] on div "import { PrivyClient } from '@privy-io/server-auth' ; const privy = new PrivyCl…" at bounding box center [412, 513] width 445 height 140
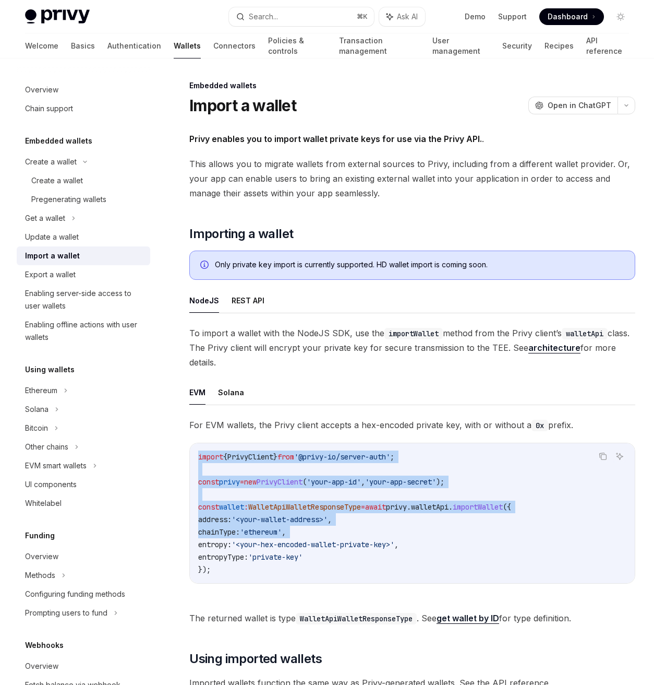
drag, startPoint x: 441, startPoint y: 449, endPoint x: 449, endPoint y: 532, distance: 83.9
click at [450, 532] on div "import { PrivyClient } from '@privy-io/server-auth' ; const privy = new PrivyCl…" at bounding box center [412, 513] width 445 height 140
click at [593, 456] on code "import { PrivyClient } from '@privy-io/server-auth' ; const privy = new PrivyCl…" at bounding box center [412, 512] width 428 height 125
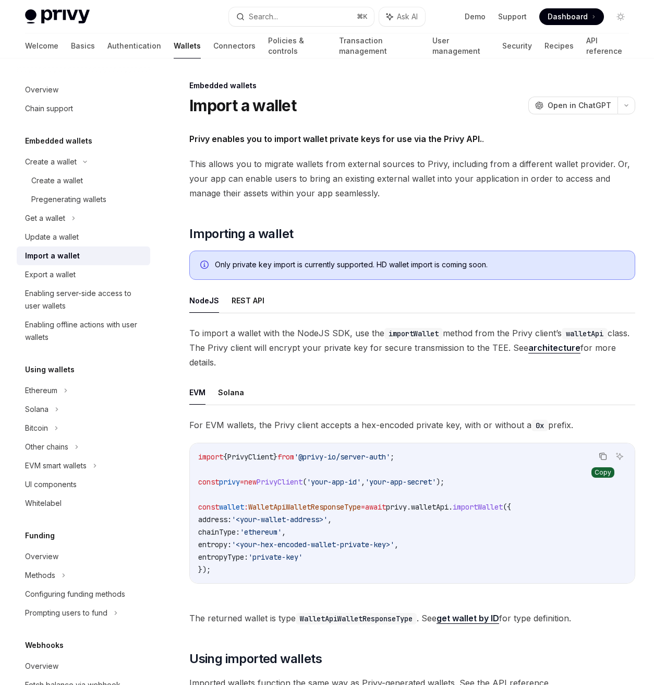
click at [603, 456] on icon "Copy the contents from the code block" at bounding box center [603, 456] width 8 height 8
click at [366, 459] on span "'@privy-io/server-auth'" at bounding box center [342, 456] width 96 height 9
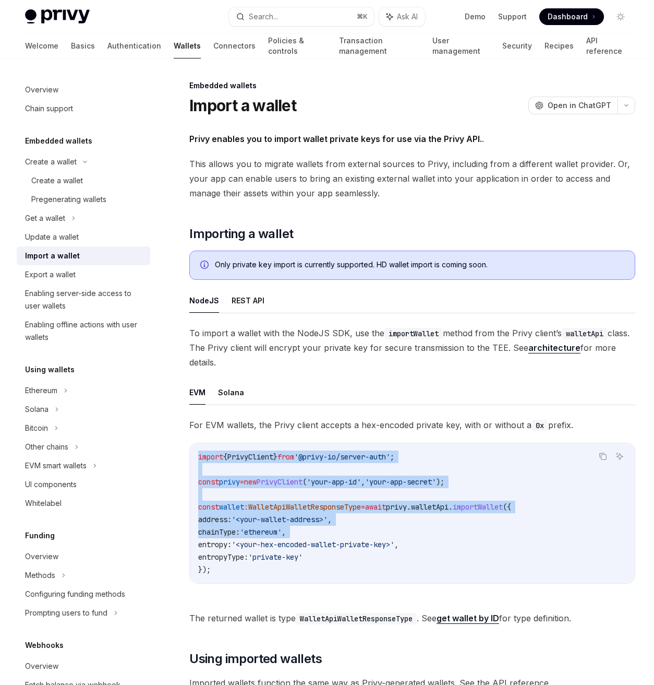
drag, startPoint x: 366, startPoint y: 459, endPoint x: 395, endPoint y: 532, distance: 79.2
click at [395, 532] on code "import { PrivyClient } from '@privy-io/server-auth' ; const privy = new PrivyCl…" at bounding box center [412, 512] width 428 height 125
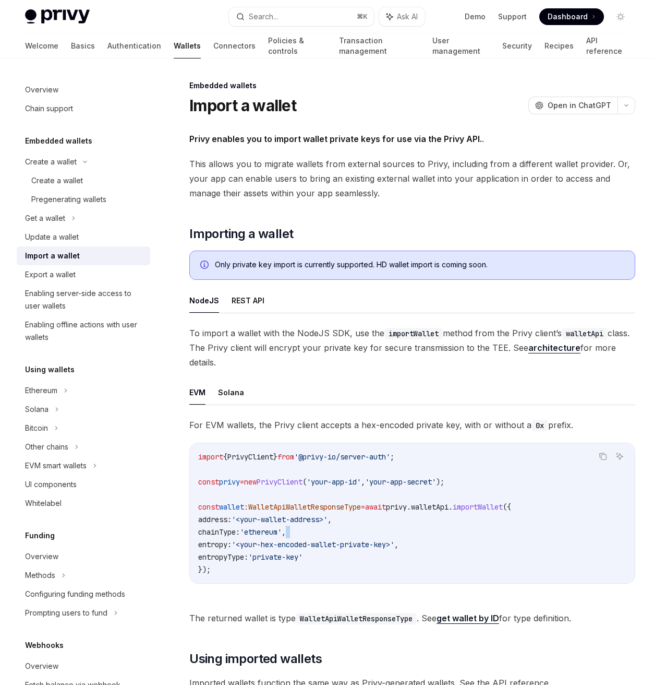
click at [395, 532] on code "import { PrivyClient } from '@privy-io/server-auth' ; const privy = new PrivyCl…" at bounding box center [412, 512] width 428 height 125
click at [382, 529] on code "import { PrivyClient } from '@privy-io/server-auth' ; const privy = new PrivyCl…" at bounding box center [412, 512] width 428 height 125
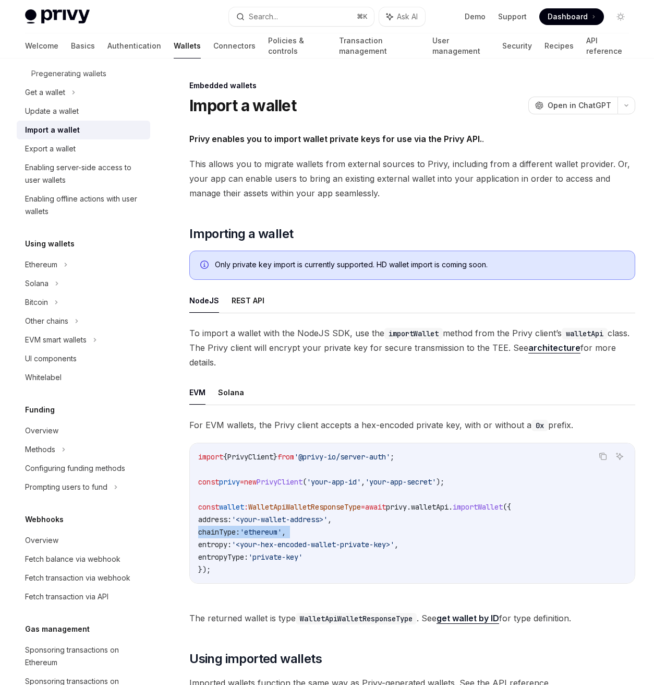
scroll to position [217, 0]
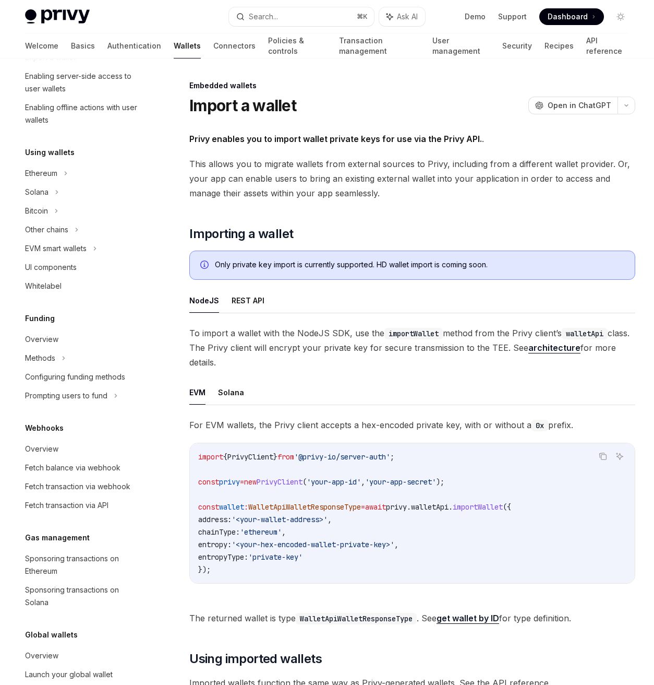
click at [281, 492] on code "import { PrivyClient } from '@privy-io/server-auth' ; const privy = new PrivyCl…" at bounding box center [412, 512] width 428 height 125
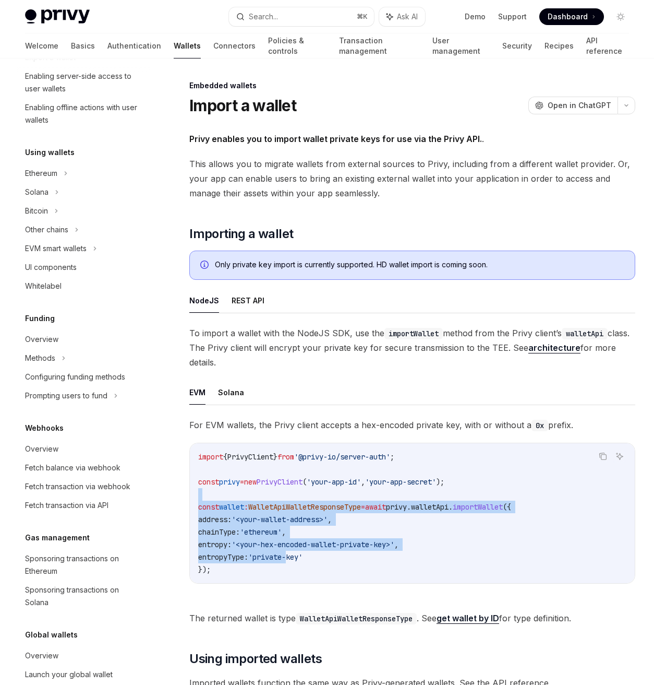
drag, startPoint x: 281, startPoint y: 492, endPoint x: 293, endPoint y: 553, distance: 61.7
click at [293, 553] on code "import { PrivyClient } from '@privy-io/server-auth' ; const privy = new PrivyCl…" at bounding box center [412, 512] width 428 height 125
click at [520, 537] on code "import { PrivyClient } from '@privy-io/server-auth' ; const privy = new PrivyCl…" at bounding box center [412, 512] width 428 height 125
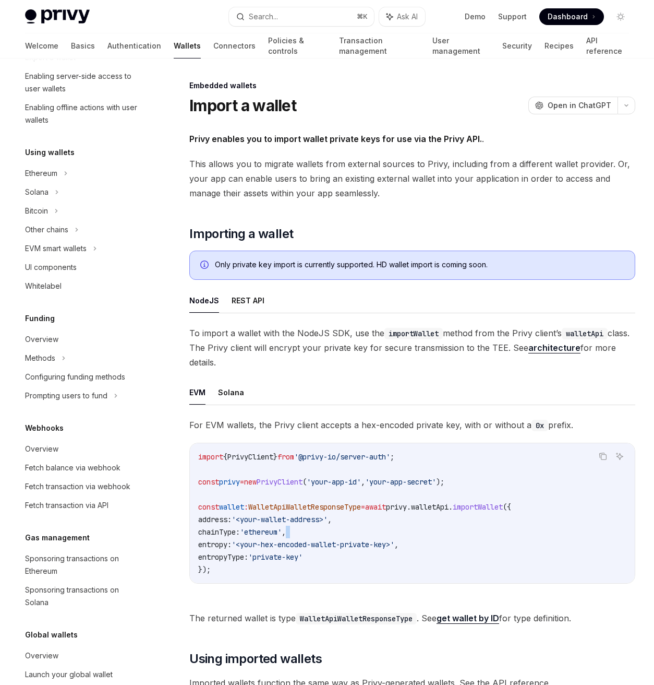
click at [520, 537] on code "import { PrivyClient } from '@privy-io/server-auth' ; const privy = new PrivyCl…" at bounding box center [412, 512] width 428 height 125
click at [482, 523] on code "import { PrivyClient } from '@privy-io/server-auth' ; const privy = new PrivyCl…" at bounding box center [412, 512] width 428 height 125
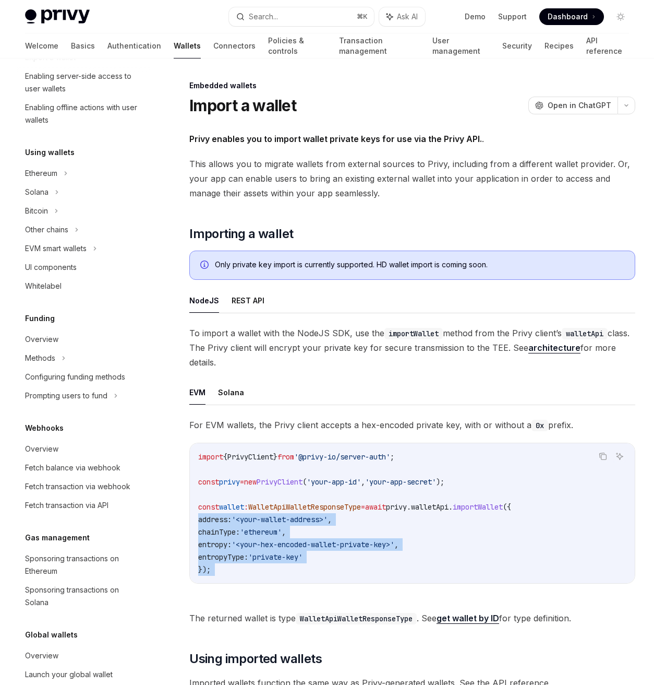
drag, startPoint x: 482, startPoint y: 523, endPoint x: 470, endPoint y: 585, distance: 63.8
click at [470, 585] on div "For EVM wallets, the Privy client accepts a hex-encoded private key, with or wi…" at bounding box center [412, 508] width 446 height 183
click at [466, 576] on div "import { PrivyClient } from '@privy-io/server-auth' ; const privy = new PrivyCl…" at bounding box center [412, 513] width 445 height 140
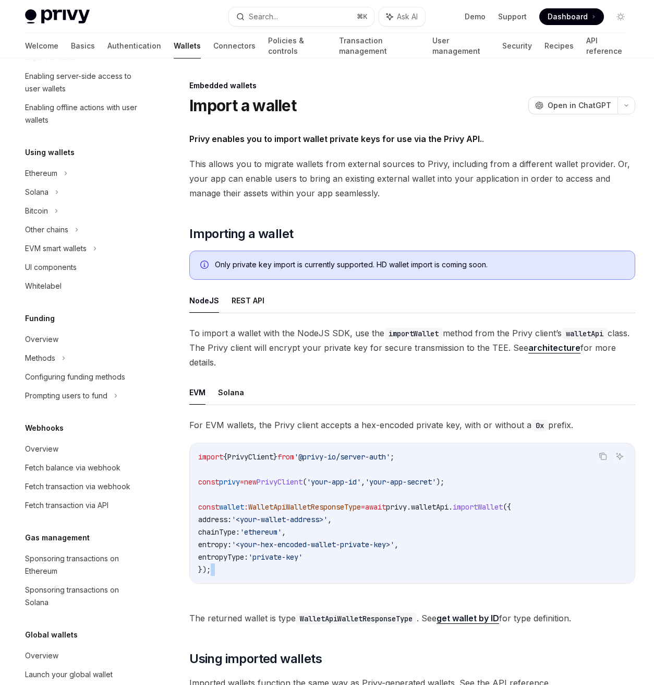
click at [466, 576] on div "import { PrivyClient } from '@privy-io/server-auth' ; const privy = new PrivyCl…" at bounding box center [412, 513] width 445 height 140
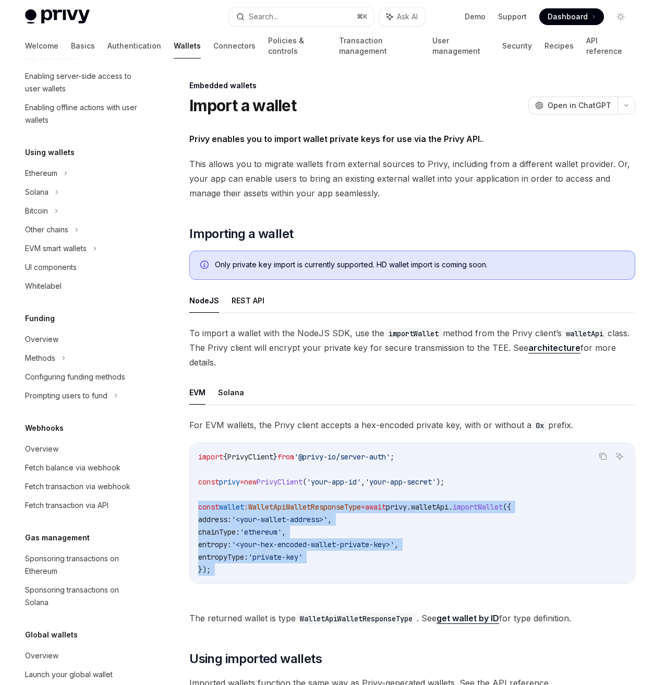
drag, startPoint x: 466, startPoint y: 576, endPoint x: 472, endPoint y: 504, distance: 72.2
click at [472, 504] on div "import { PrivyClient } from '@privy-io/server-auth' ; const privy = new PrivyCl…" at bounding box center [412, 513] width 445 height 140
click at [453, 510] on span "." at bounding box center [451, 506] width 4 height 9
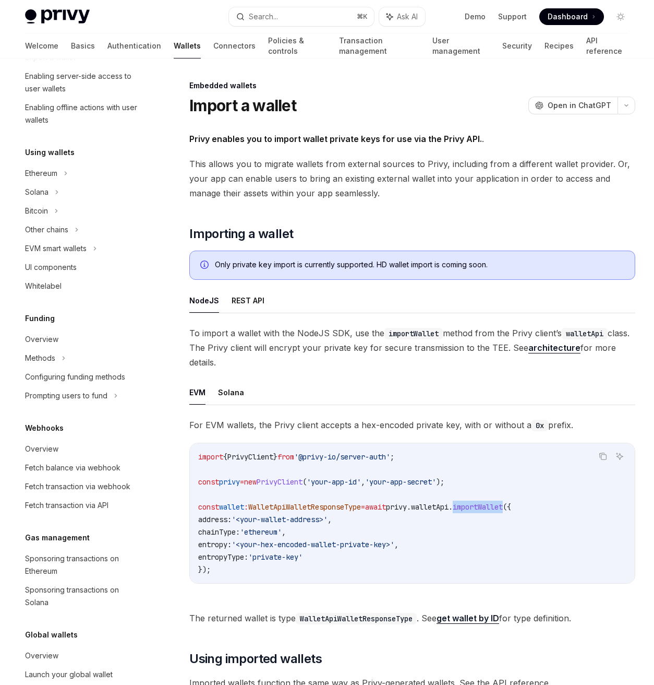
click at [453, 510] on span "." at bounding box center [451, 506] width 4 height 9
click at [417, 428] on span "For EVM wallets, the Privy client accepts a hex-encoded private key, with or wi…" at bounding box center [412, 424] width 446 height 15
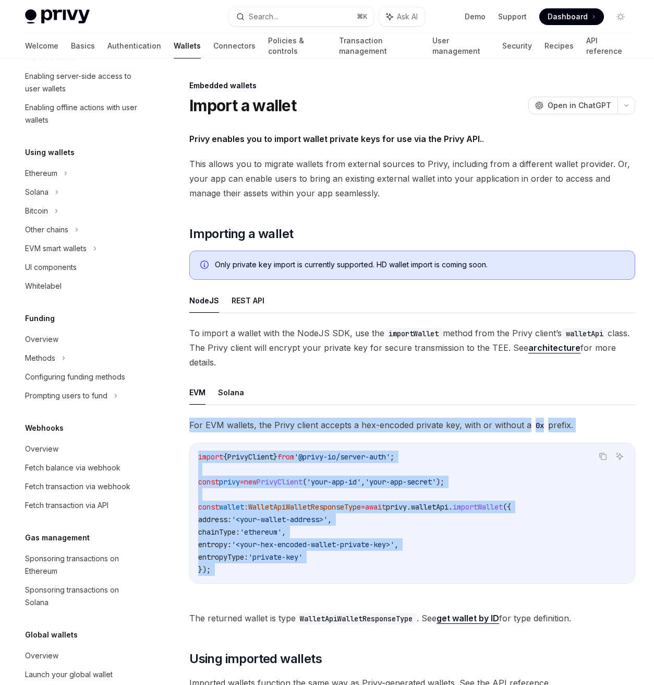
drag, startPoint x: 417, startPoint y: 428, endPoint x: 456, endPoint y: 583, distance: 159.7
click at [456, 583] on div "For EVM wallets, the Privy client accepts a hex-encoded private key, with or wi…" at bounding box center [412, 508] width 446 height 183
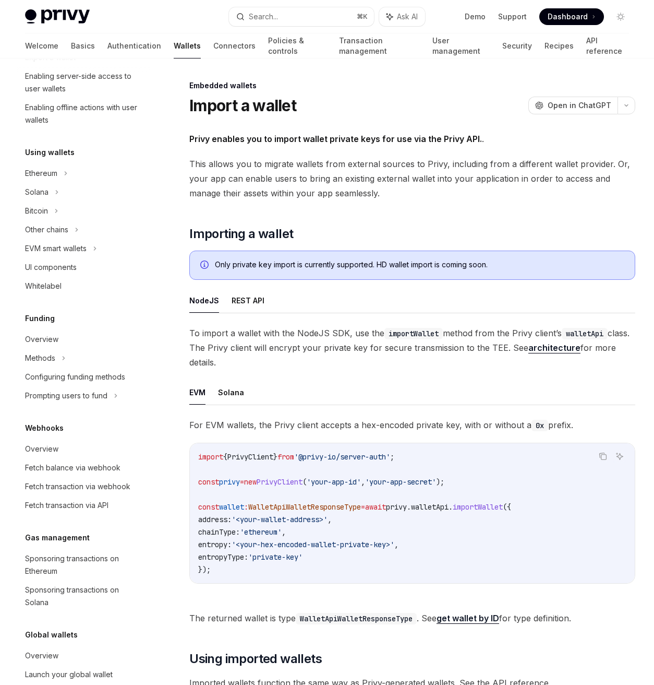
click at [282, 263] on div "Only private key import is currently supported. HD wallet import is coming soon." at bounding box center [420, 264] width 410 height 11
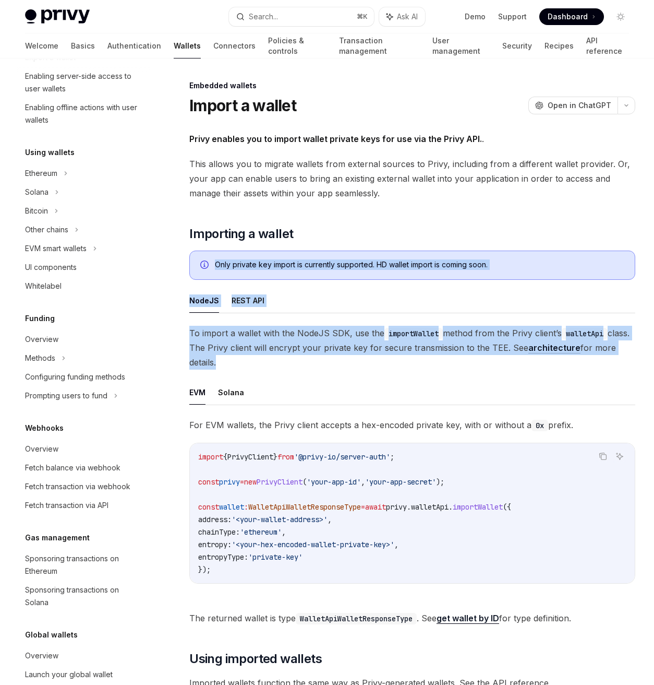
drag, startPoint x: 282, startPoint y: 263, endPoint x: 282, endPoint y: 362, distance: 99.1
click at [282, 362] on div "Privy enables you to import wallet private keys for use via the Privy API. . Th…" at bounding box center [412, 584] width 446 height 907
click at [282, 362] on span "To import a wallet with the NodeJS SDK, use the importWallet method from the Pr…" at bounding box center [412, 348] width 446 height 44
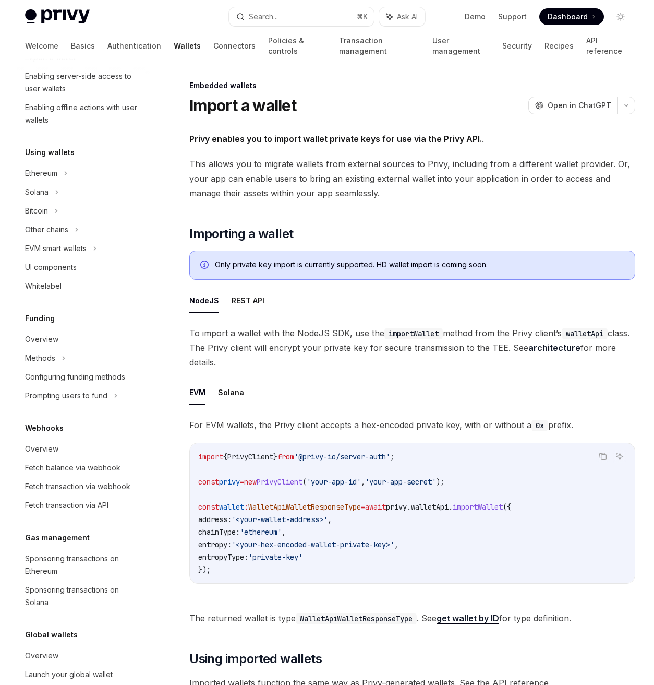
click at [282, 362] on span "To import a wallet with the NodeJS SDK, use the importWallet method from the Pr…" at bounding box center [412, 348] width 446 height 44
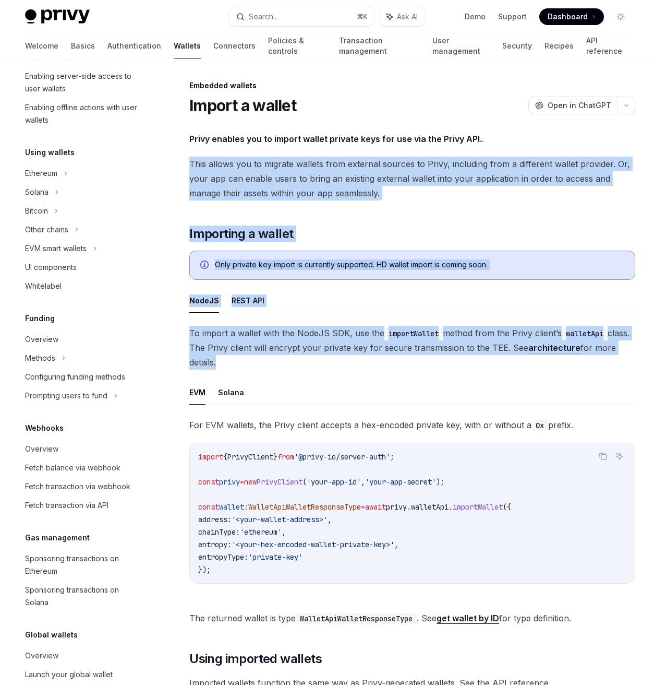
drag, startPoint x: 282, startPoint y: 362, endPoint x: 205, endPoint y: 198, distance: 180.9
click at [205, 198] on div "Privy enables you to import wallet private keys for use via the Privy API. . Th…" at bounding box center [412, 584] width 446 height 907
click at [233, 257] on div "Only private key import is currently supported. HD wallet import is coming soon." at bounding box center [412, 264] width 446 height 29
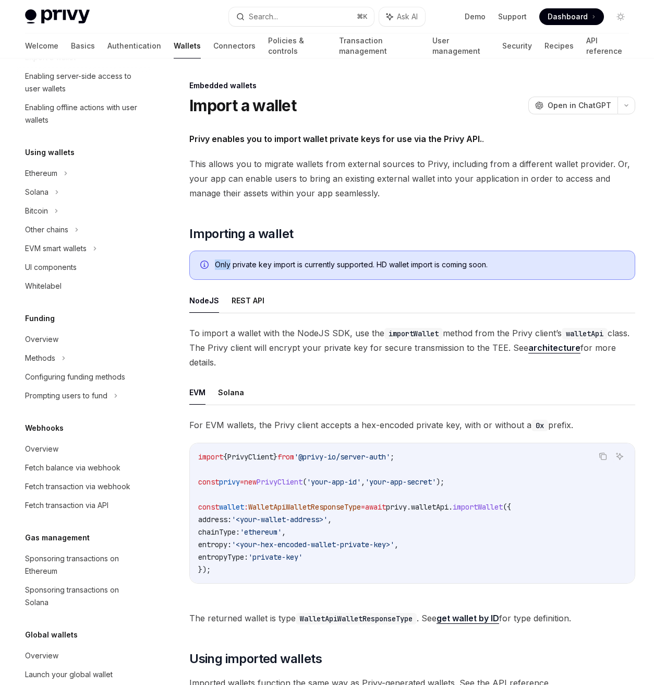
click at [233, 257] on div "Only private key import is currently supported. HD wallet import is coming soon." at bounding box center [412, 264] width 446 height 29
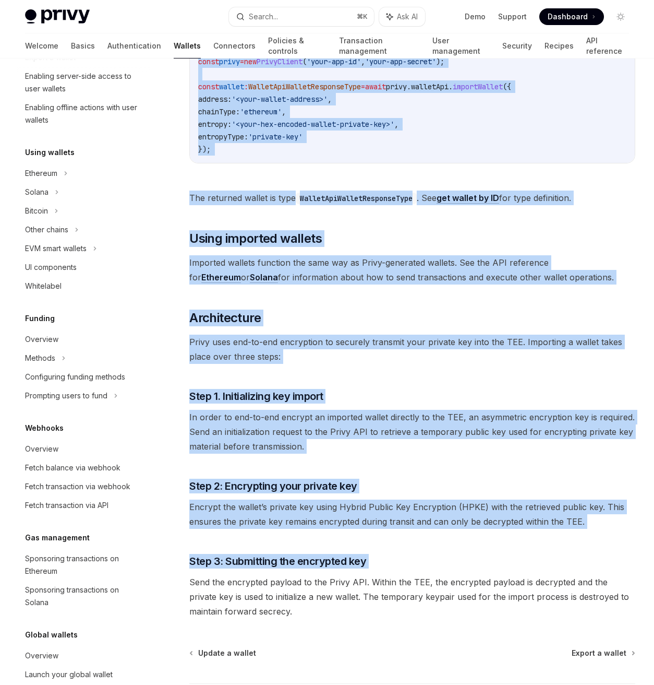
scroll to position [509, 0]
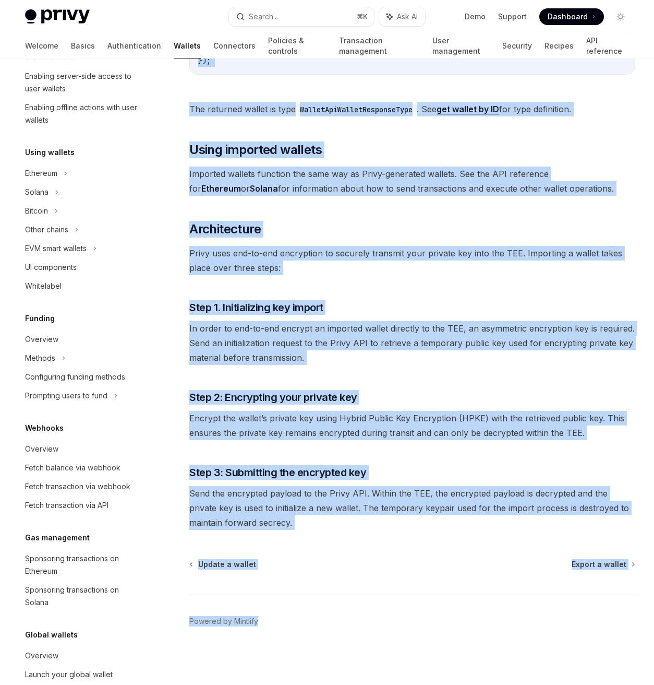
drag, startPoint x: 233, startPoint y: 257, endPoint x: 352, endPoint y: 625, distance: 386.3
click at [352, 625] on div "Embedded wallets Import a wallet OpenAI Open in ChatGPT OpenAI Open in ChatGPT …" at bounding box center [315, 128] width 646 height 1114
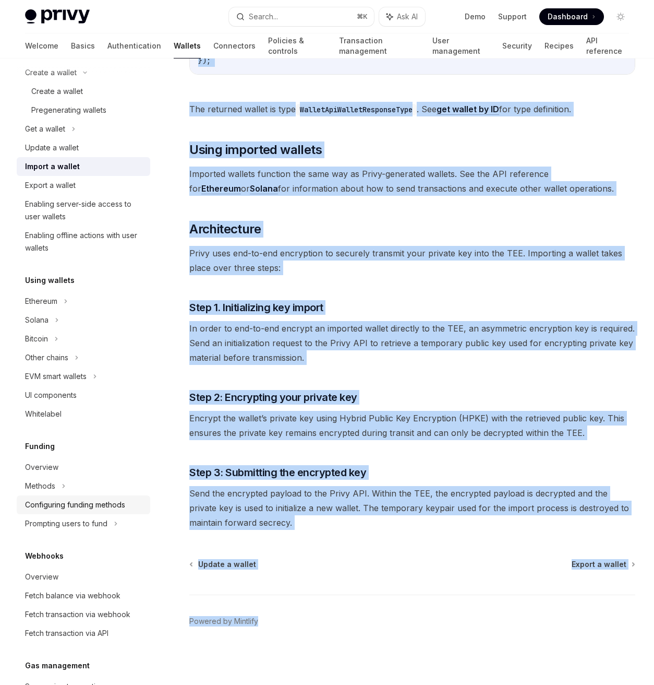
scroll to position [0, 0]
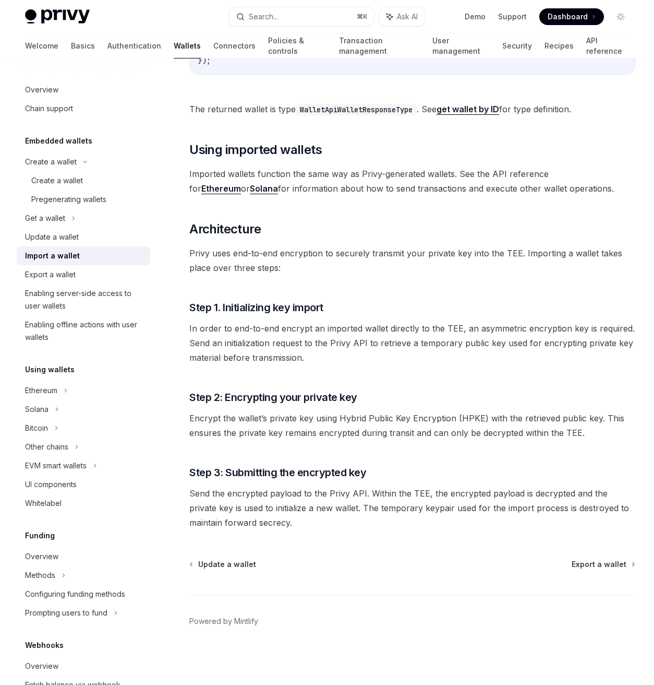
click at [284, 526] on span "Send the encrypted payload to the Privy API. Within the TEE, the encrypted payl…" at bounding box center [412, 508] width 446 height 44
click at [285, 527] on span "Send the encrypted payload to the Privy API. Within the TEE, the encrypted payl…" at bounding box center [412, 508] width 446 height 44
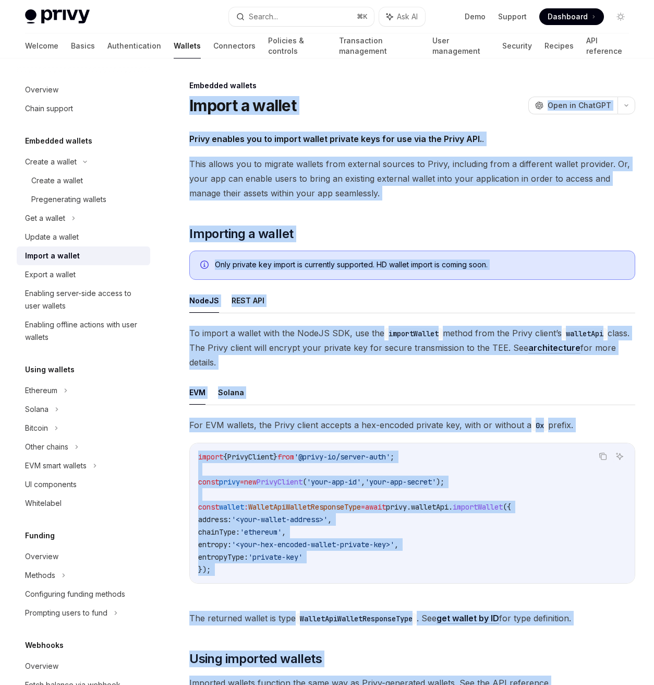
drag, startPoint x: 285, startPoint y: 527, endPoint x: 179, endPoint y: 101, distance: 439.3
click at [179, 101] on div "Embedded wallets Import a wallet OpenAI Open in ChatGPT OpenAI Open in ChatGPT …" at bounding box center [315, 636] width 646 height 1114
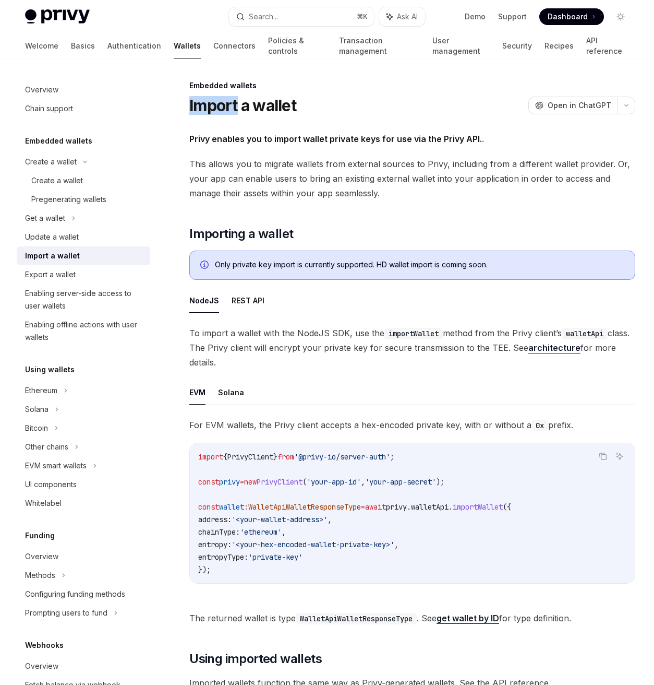
click at [179, 101] on div "Embedded wallets Import a wallet OpenAI Open in ChatGPT OpenAI Open in ChatGPT …" at bounding box center [315, 636] width 646 height 1114
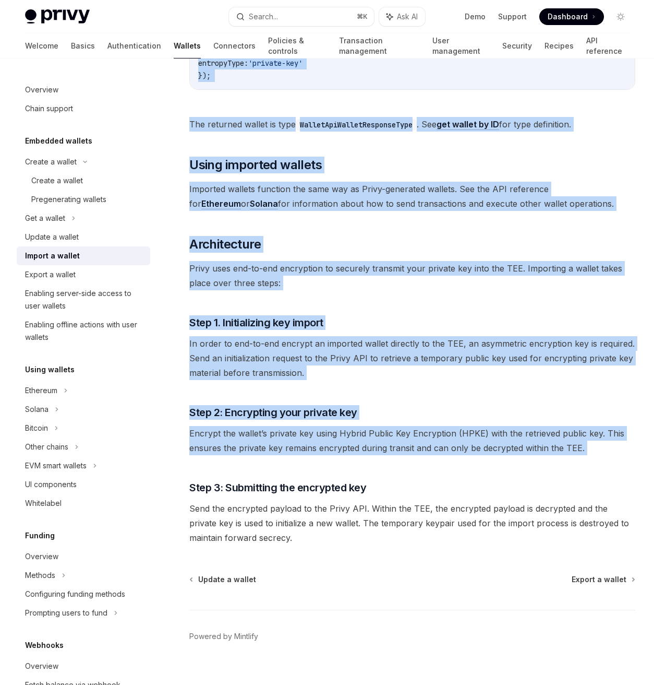
scroll to position [509, 0]
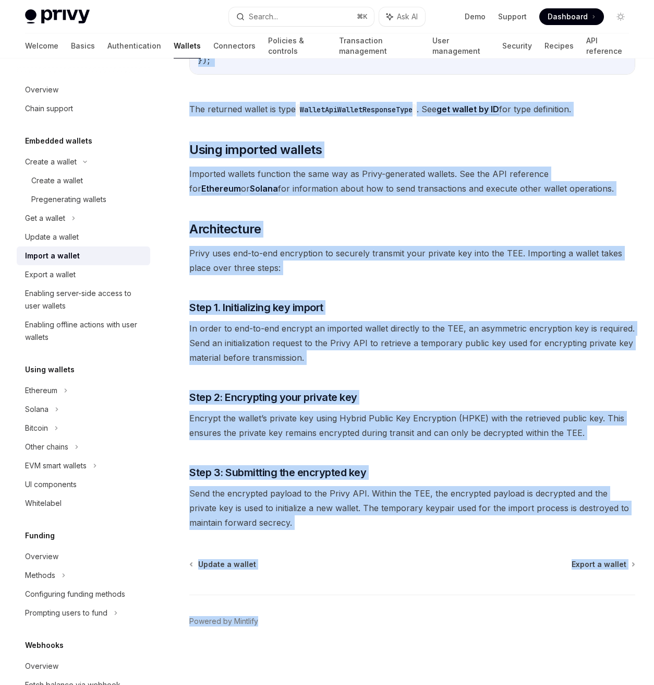
drag, startPoint x: 179, startPoint y: 101, endPoint x: 435, endPoint y: 626, distance: 584.3
click at [435, 626] on div "Embedded wallets Import a wallet OpenAI Open in ChatGPT OpenAI Open in ChatGPT …" at bounding box center [315, 128] width 646 height 1114
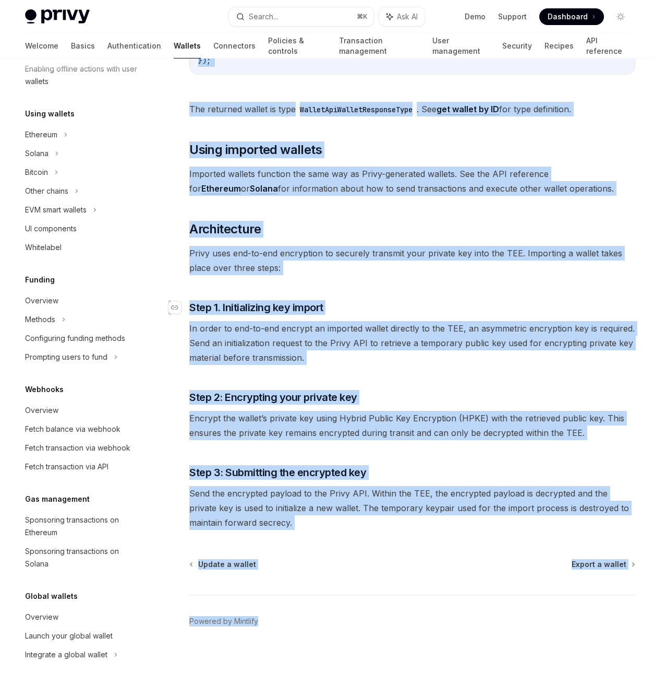
click at [376, 310] on h3 "​ Step 1. Initializing key import" at bounding box center [412, 307] width 446 height 15
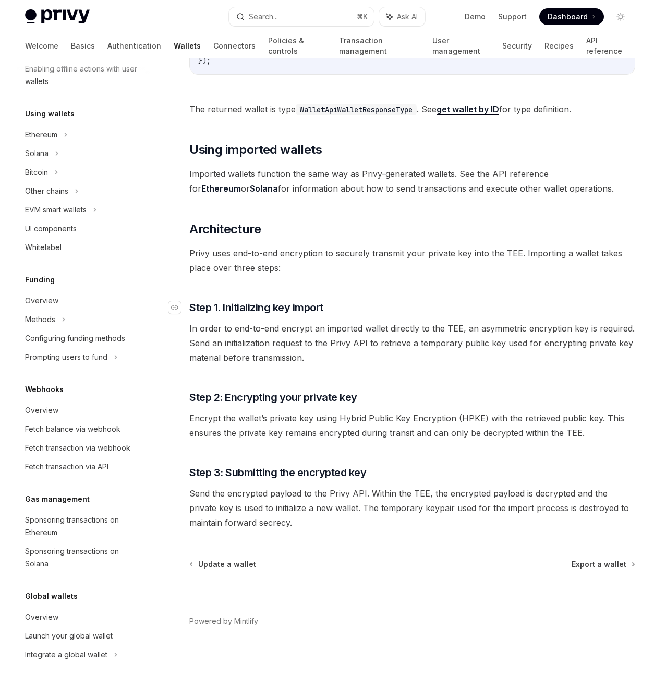
click at [376, 310] on h3 "​ Step 1. Initializing key import" at bounding box center [412, 307] width 446 height 15
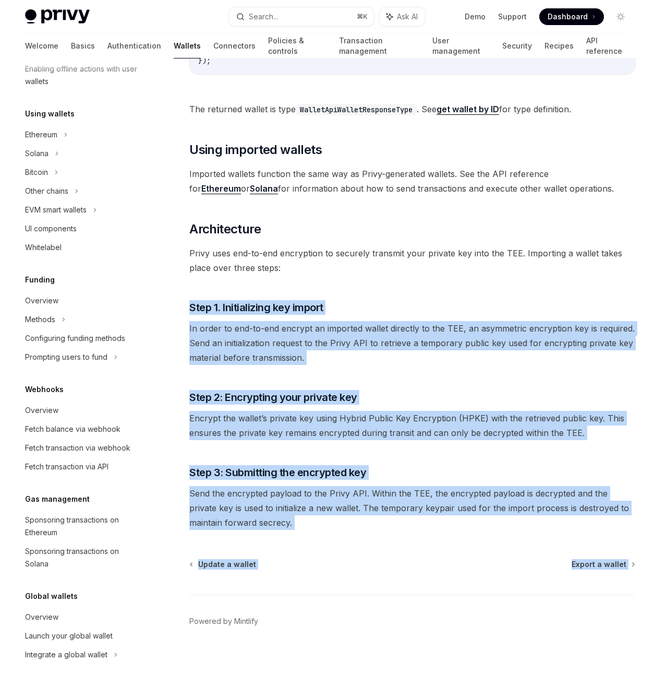
drag, startPoint x: 376, startPoint y: 310, endPoint x: 436, endPoint y: 554, distance: 251.5
click at [436, 554] on div "Embedded wallets Import a wallet OpenAI Open in ChatGPT OpenAI Open in ChatGPT …" at bounding box center [315, 128] width 646 height 1114
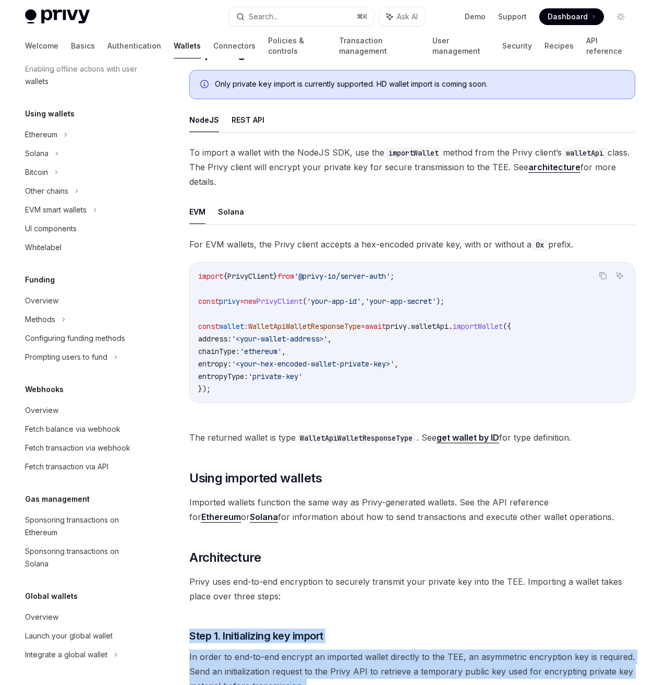
scroll to position [164, 0]
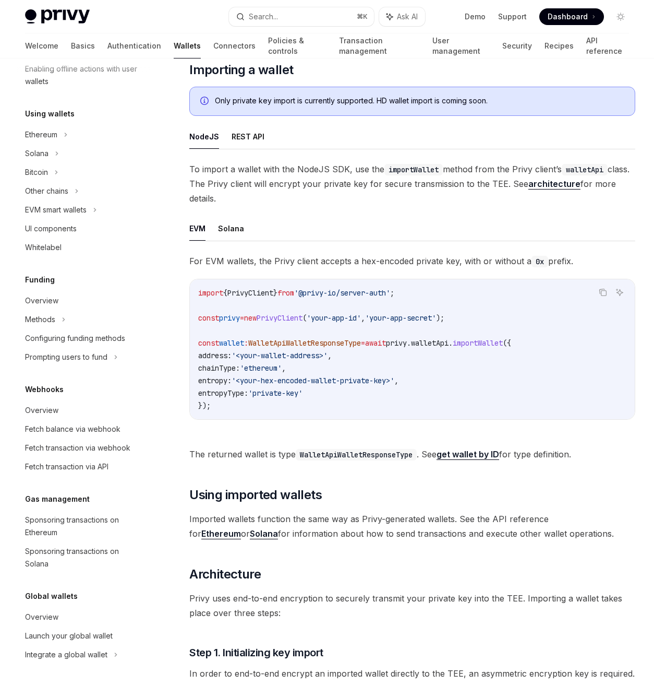
click at [452, 529] on span "Imported wallets function the same way as Privy-generated wallets. See the API …" at bounding box center [412, 525] width 446 height 29
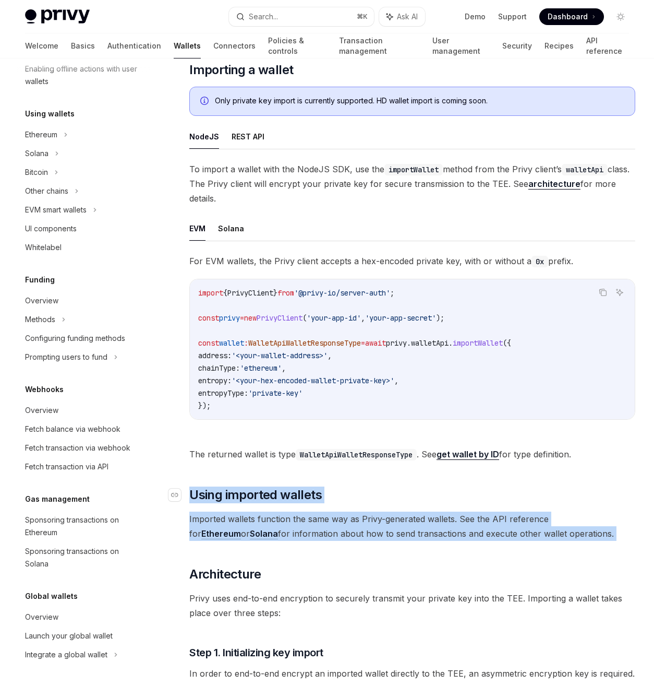
drag, startPoint x: 452, startPoint y: 529, endPoint x: 451, endPoint y: 494, distance: 35.0
click at [451, 494] on div "Privy enables you to import wallet private keys for use via the Privy API. . Th…" at bounding box center [412, 421] width 446 height 907
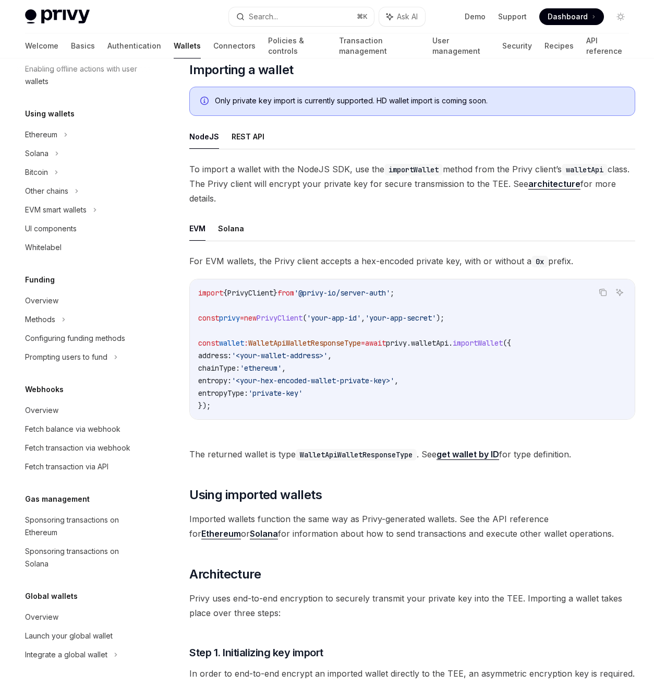
click at [261, 389] on span "'private-key'" at bounding box center [275, 392] width 54 height 9
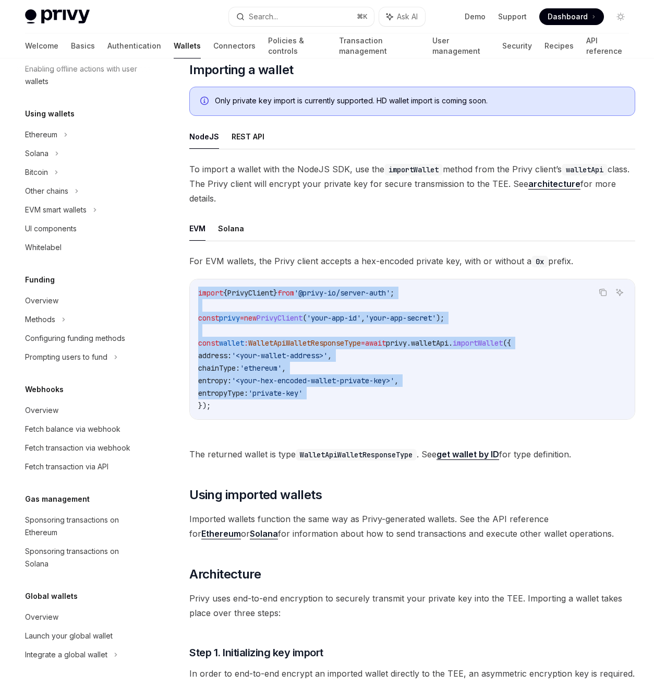
drag, startPoint x: 261, startPoint y: 389, endPoint x: 251, endPoint y: 291, distance: 98.6
click at [251, 291] on code "import { PrivyClient } from '@privy-io/server-auth' ; const privy = new PrivyCl…" at bounding box center [412, 348] width 428 height 125
click at [251, 291] on span "PrivyClient" at bounding box center [251, 292] width 46 height 9
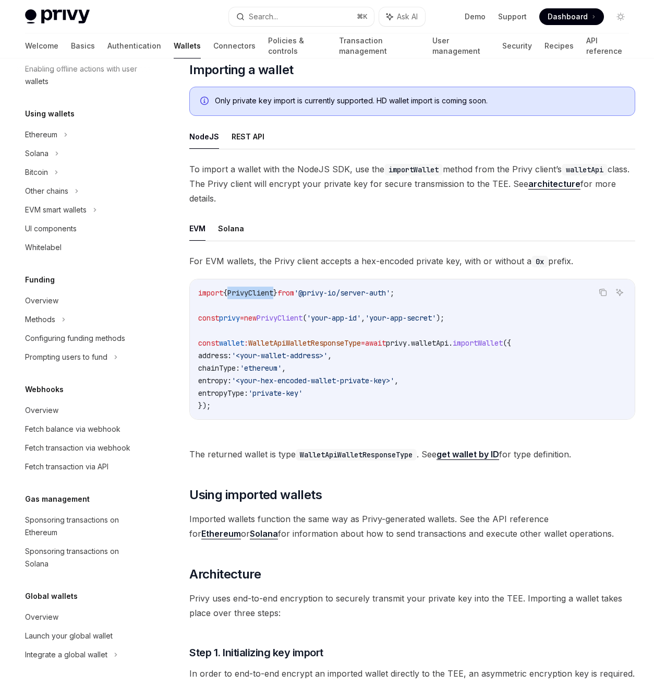
click at [251, 291] on span "PrivyClient" at bounding box center [251, 292] width 46 height 9
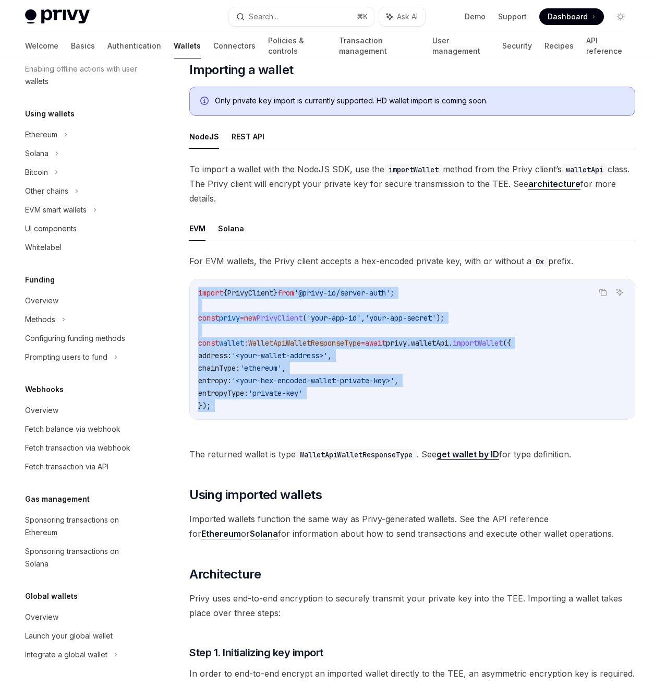
drag, startPoint x: 251, startPoint y: 291, endPoint x: 223, endPoint y: 426, distance: 138.5
click at [223, 426] on div "For EVM wallets, the Privy client accepts a hex-encoded private key, with or wi…" at bounding box center [412, 345] width 446 height 183
click at [228, 411] on code "import { PrivyClient } from '@privy-io/server-auth' ; const privy = new PrivyCl…" at bounding box center [412, 348] width 428 height 125
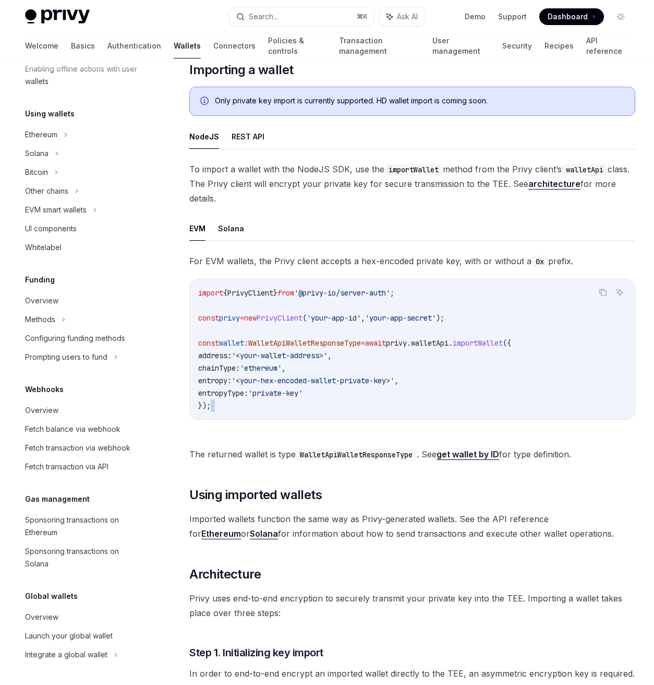
click at [228, 411] on code "import { PrivyClient } from '@privy-io/server-auth' ; const privy = new PrivyCl…" at bounding box center [412, 348] width 428 height 125
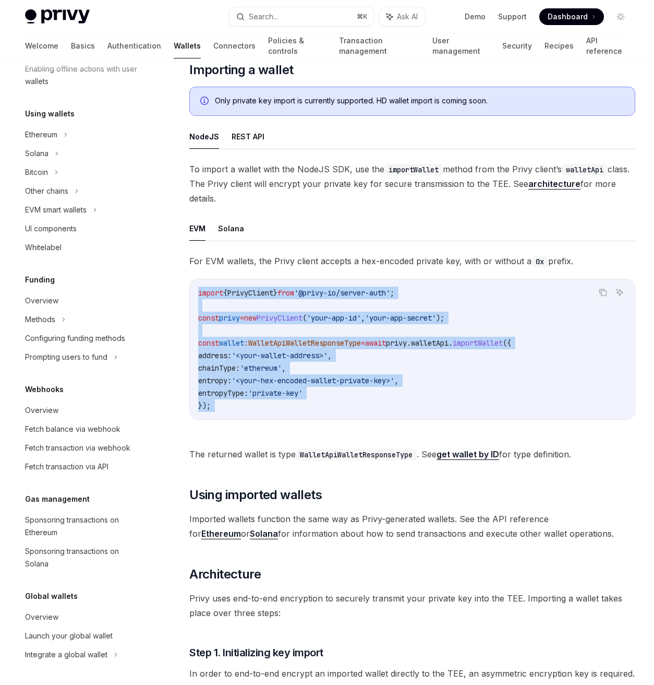
drag, startPoint x: 228, startPoint y: 411, endPoint x: 217, endPoint y: 294, distance: 116.9
click at [217, 294] on code "import { PrivyClient } from '@privy-io/server-auth' ; const privy = new PrivyCl…" at bounding box center [412, 348] width 428 height 125
click at [217, 295] on span "import" at bounding box center [210, 292] width 25 height 9
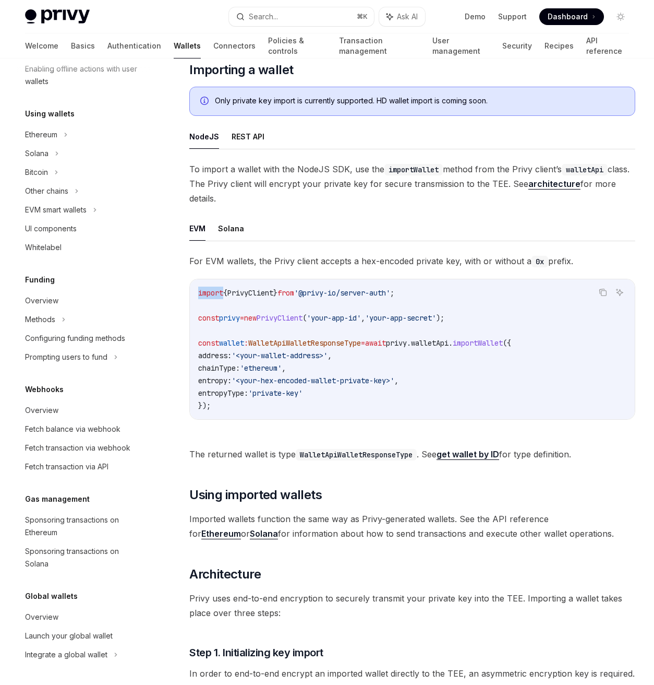
click at [217, 295] on span "import" at bounding box center [210, 292] width 25 height 9
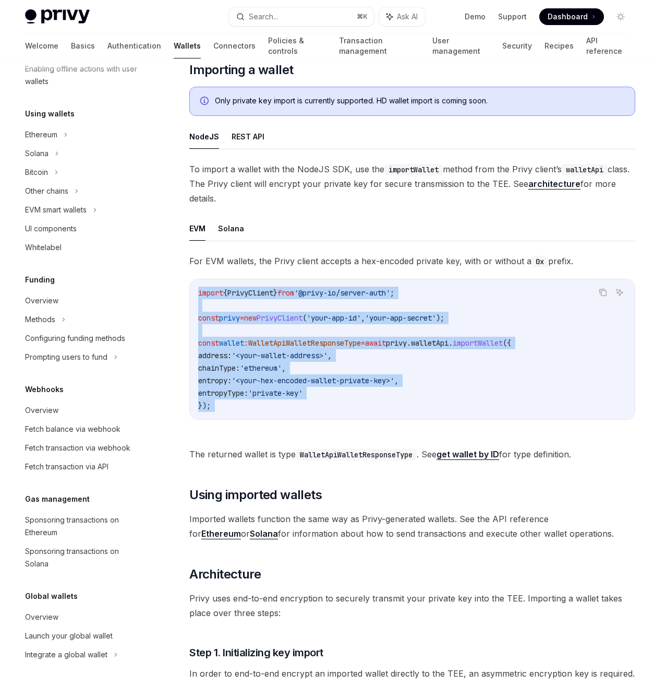
drag, startPoint x: 217, startPoint y: 295, endPoint x: 231, endPoint y: 416, distance: 122.4
click at [231, 416] on div "import { PrivyClient } from '@privy-io/server-auth' ; const privy = new PrivyCl…" at bounding box center [412, 349] width 445 height 140
click at [469, 521] on span "Imported wallets function the same way as Privy-generated wallets. See the API …" at bounding box center [412, 525] width 446 height 29
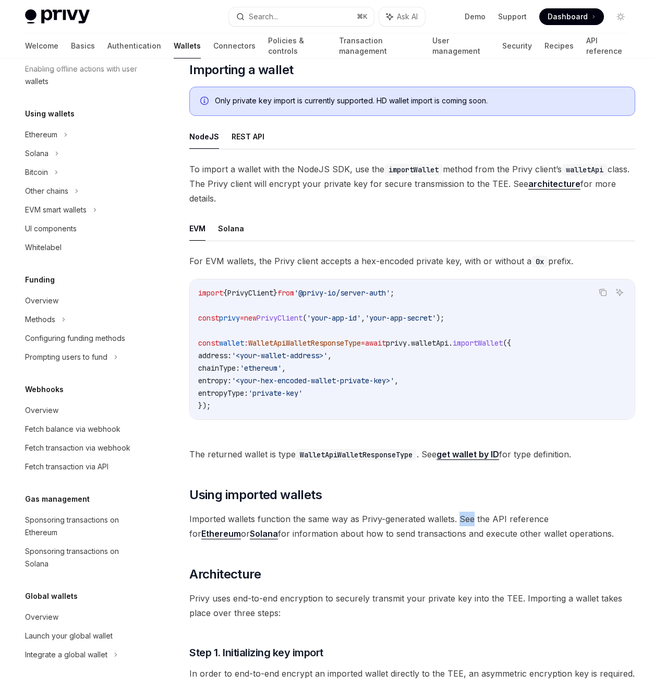
click at [469, 521] on span "Imported wallets function the same way as Privy-generated wallets. See the API …" at bounding box center [412, 525] width 446 height 29
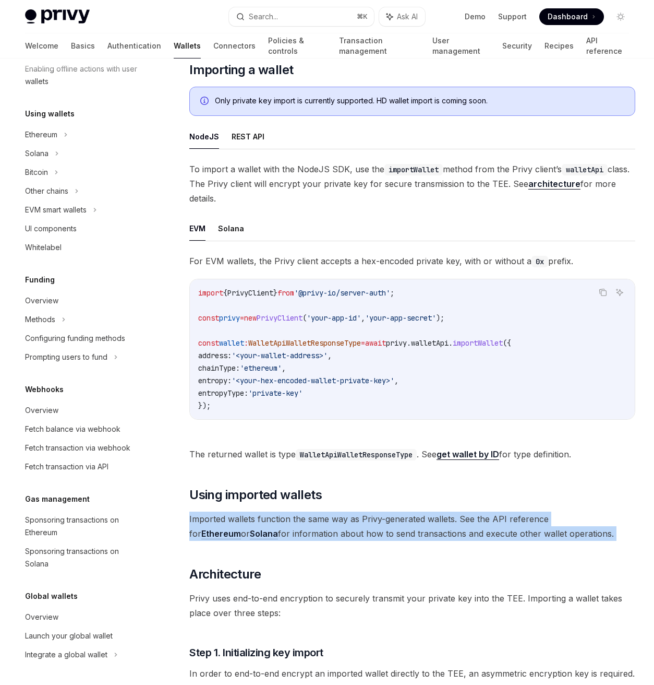
click at [469, 521] on span "Imported wallets function the same way as Privy-generated wallets. See the API …" at bounding box center [412, 525] width 446 height 29
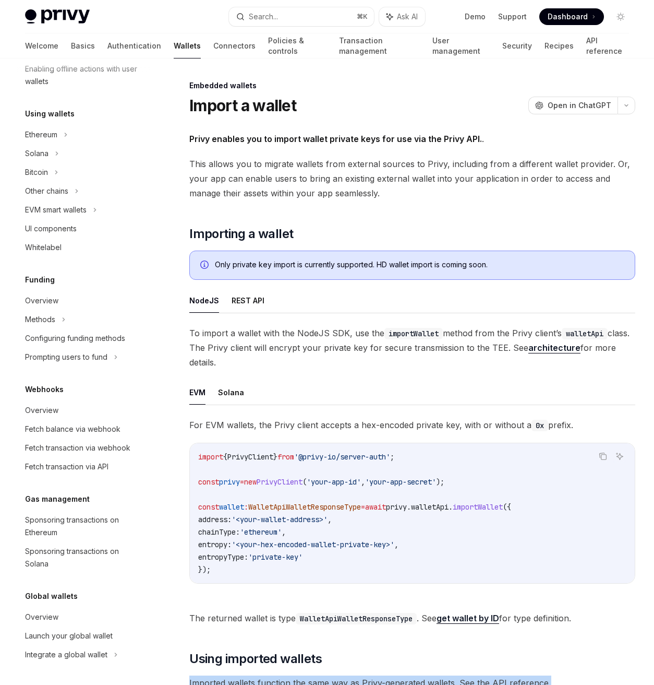
scroll to position [0, 0]
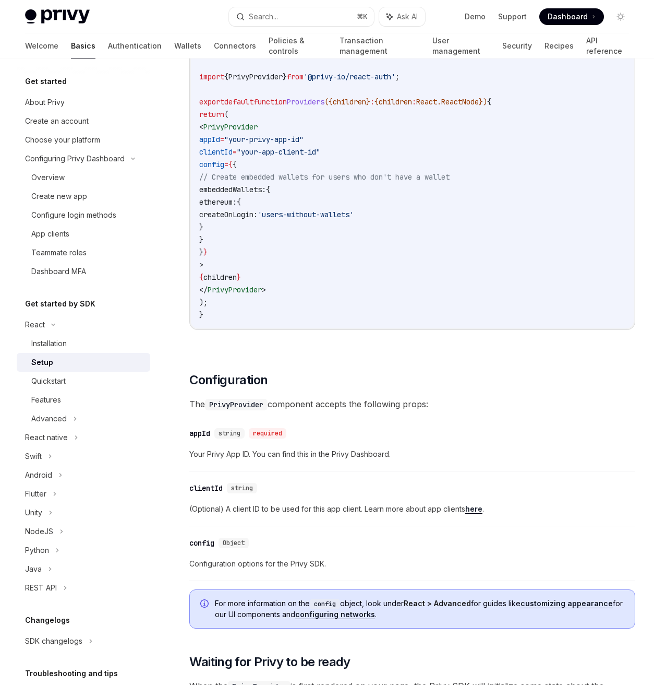
scroll to position [378, 0]
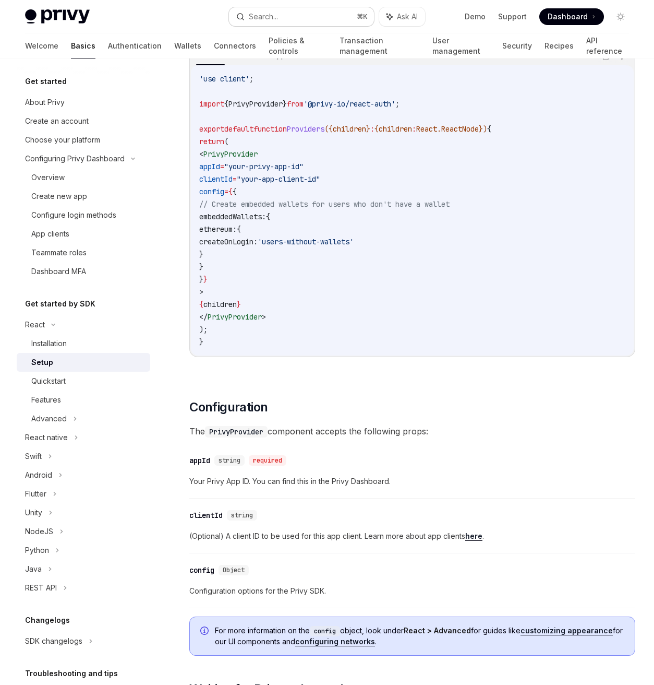
click at [313, 9] on button "Search... ⌘ K" at bounding box center [301, 16] width 145 height 19
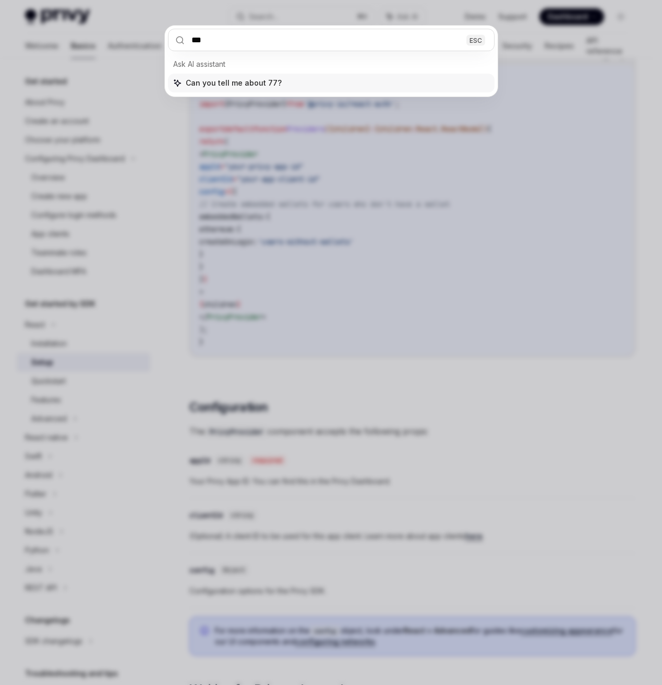
type input "****"
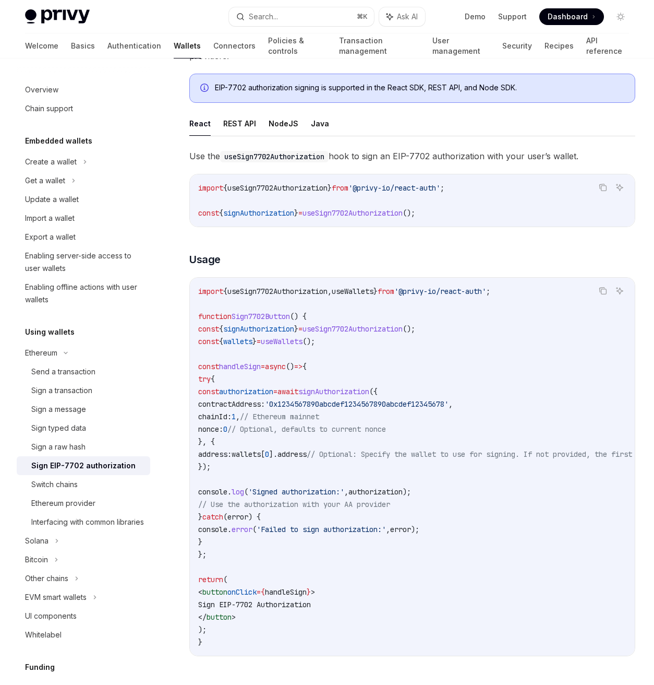
scroll to position [241, 0]
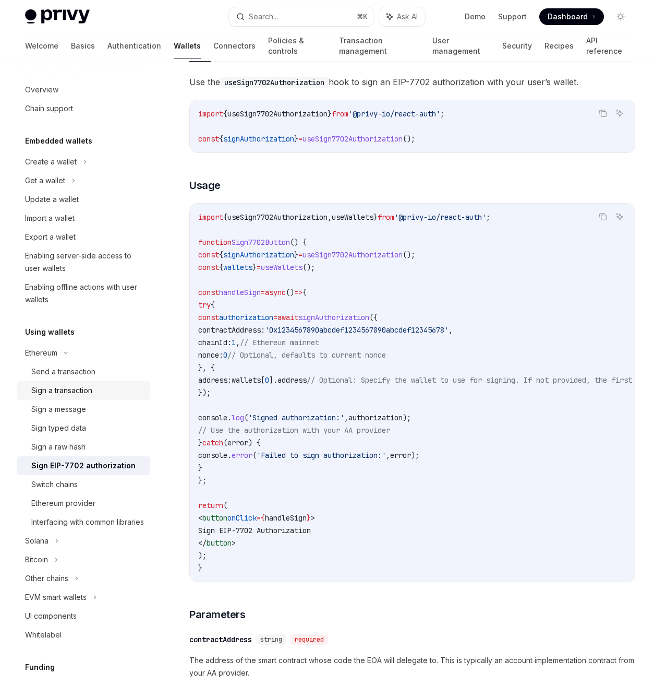
click at [107, 397] on link "Sign a transaction" at bounding box center [84, 390] width 134 height 19
type textarea "*"
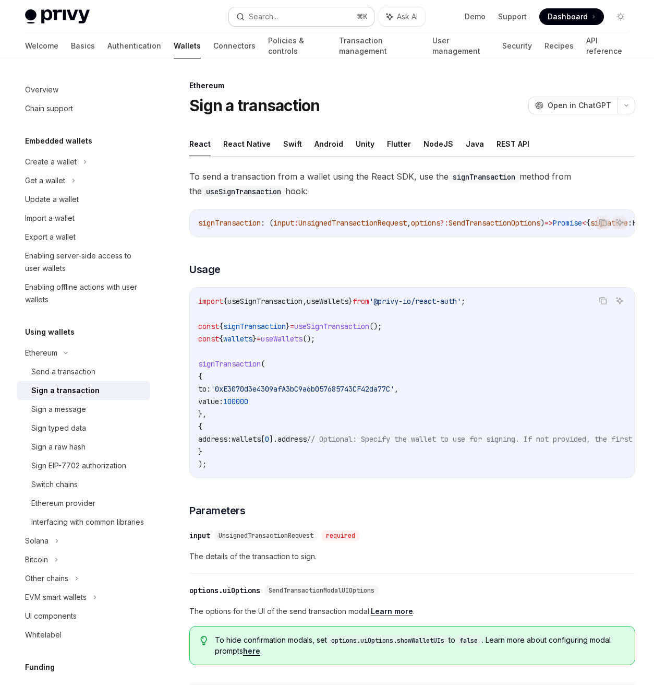
click at [315, 19] on button "Search... ⌘ K" at bounding box center [301, 16] width 145 height 19
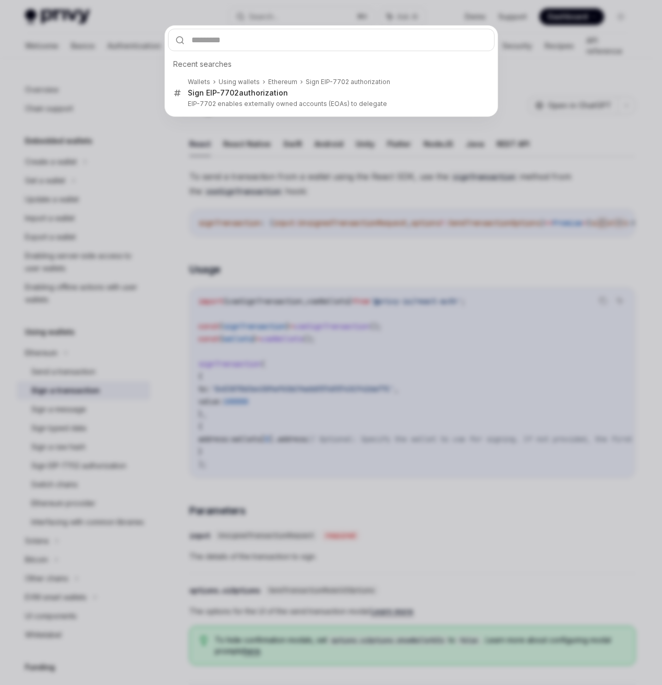
click at [354, 308] on div "Recent searches Wallets Using wallets Ethereum Sign EIP-7702 authorization Sign…" at bounding box center [331, 342] width 662 height 685
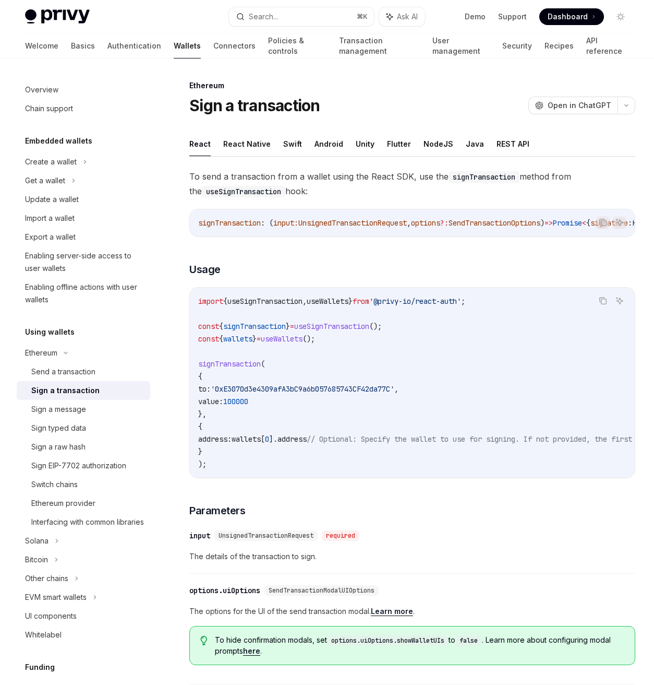
click at [317, 318] on code "import { useSignTransaction , useWallets } from '@privy-io/react-auth' ; const …" at bounding box center [471, 382] width 547 height 175
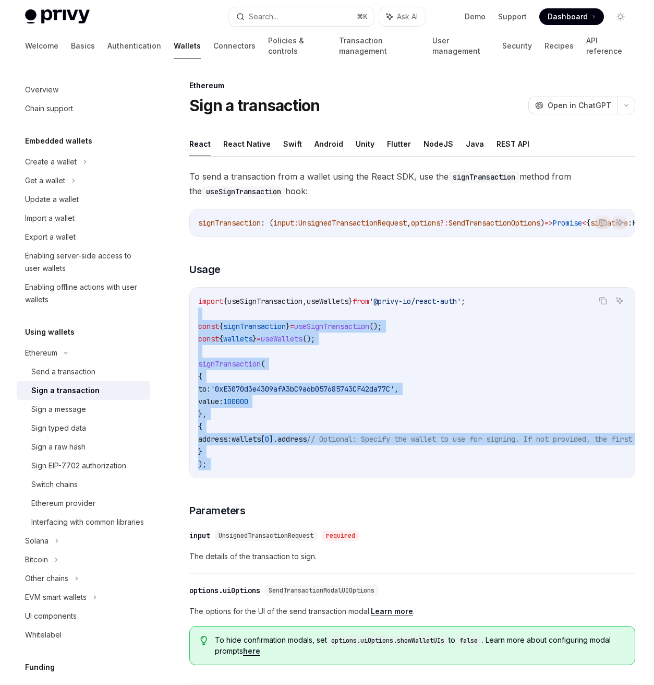
drag, startPoint x: 317, startPoint y: 318, endPoint x: 360, endPoint y: 479, distance: 166.3
click at [360, 477] on div "import { useSignTransaction , useWallets } from '@privy-io/react-auth' ; const …" at bounding box center [412, 383] width 445 height 190
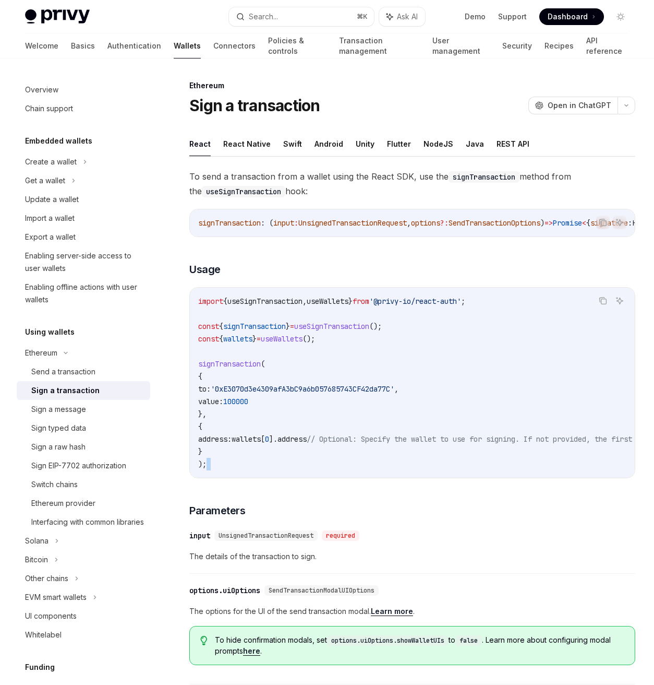
drag, startPoint x: 353, startPoint y: 486, endPoint x: 470, endPoint y: 473, distance: 117.6
click at [472, 473] on div "Copy Ask AI import { useSignTransaction , useWallets } from '@privy-io/react-au…" at bounding box center [412, 382] width 446 height 191
click at [263, 466] on code "import { useSignTransaction , useWallets } from '@privy-io/react-auth' ; const …" at bounding box center [471, 382] width 547 height 175
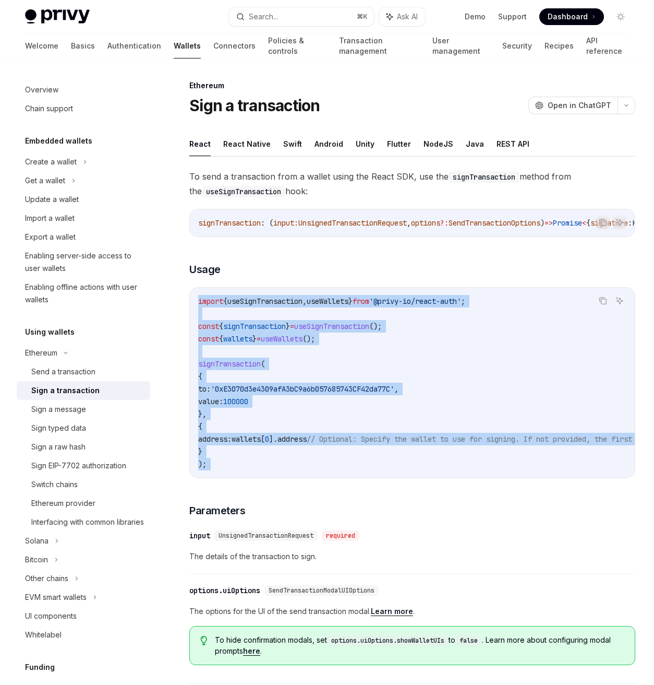
drag, startPoint x: 263, startPoint y: 466, endPoint x: 221, endPoint y: 298, distance: 173.6
click at [221, 298] on div "import { useSignTransaction , useWallets } from '@privy-io/react-auth' ; const …" at bounding box center [412, 383] width 445 height 190
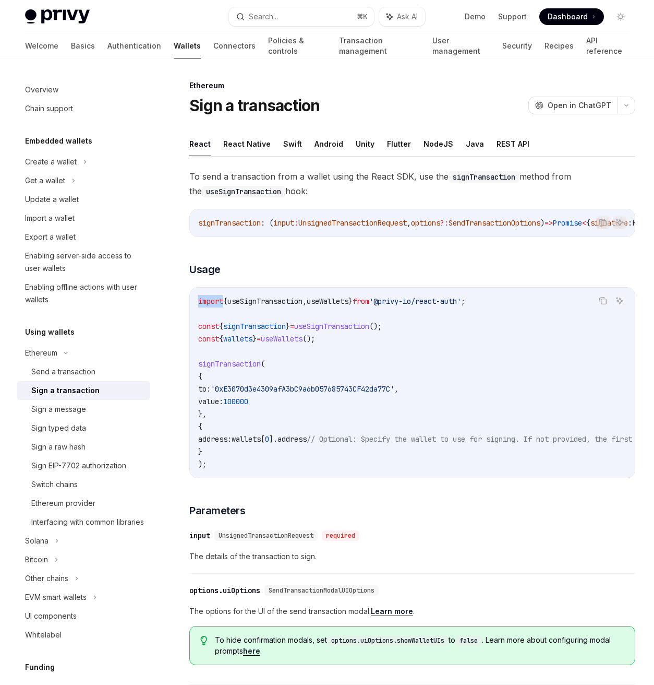
click at [221, 298] on div "import { useSignTransaction , useWallets } from '@privy-io/react-auth' ; const …" at bounding box center [412, 383] width 445 height 190
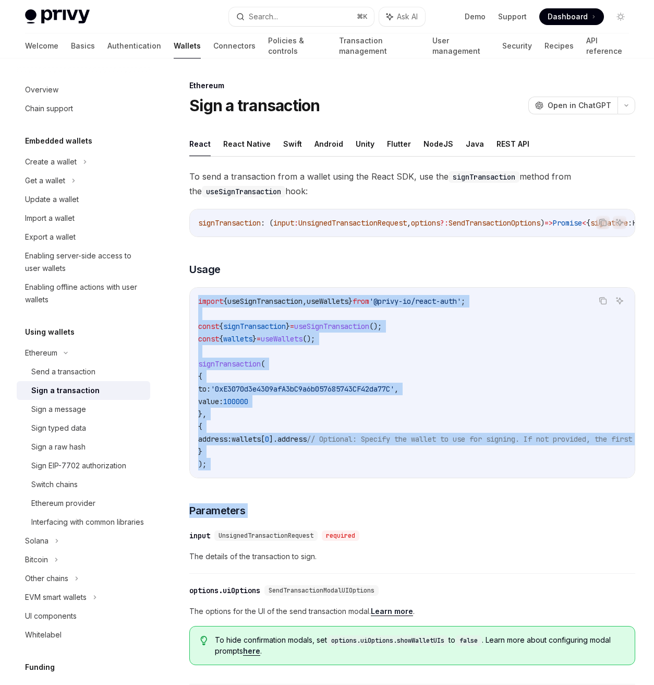
drag, startPoint x: 221, startPoint y: 298, endPoint x: 255, endPoint y: 490, distance: 195.4
click at [255, 490] on div "To send a transaction from a wallet using the React SDK, use the signTransactio…" at bounding box center [412, 538] width 446 height 738
click at [67, 463] on div "Sign EIP-7702 authorization" at bounding box center [78, 465] width 95 height 13
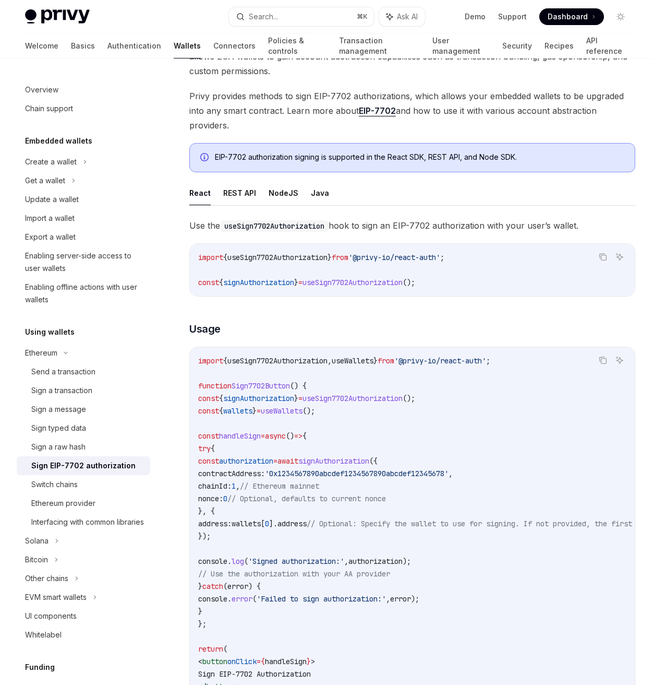
scroll to position [346, 0]
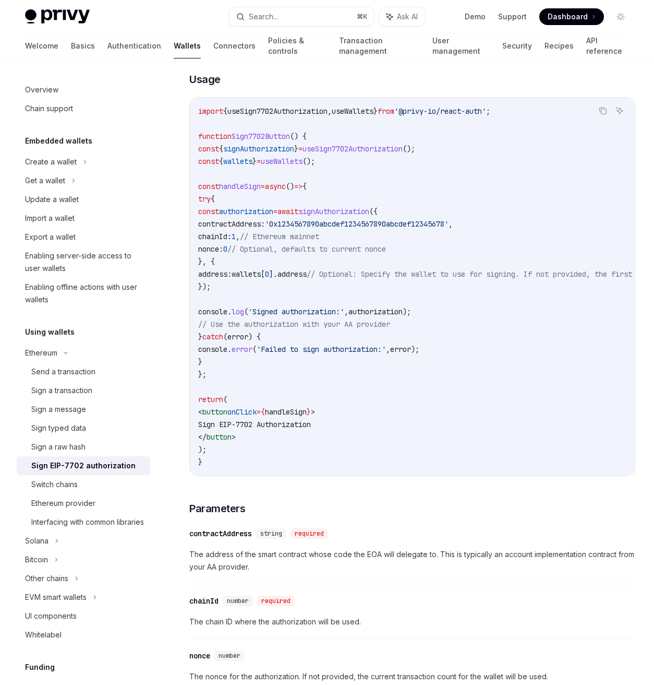
click at [369, 210] on span "signAuthorization" at bounding box center [333, 211] width 71 height 9
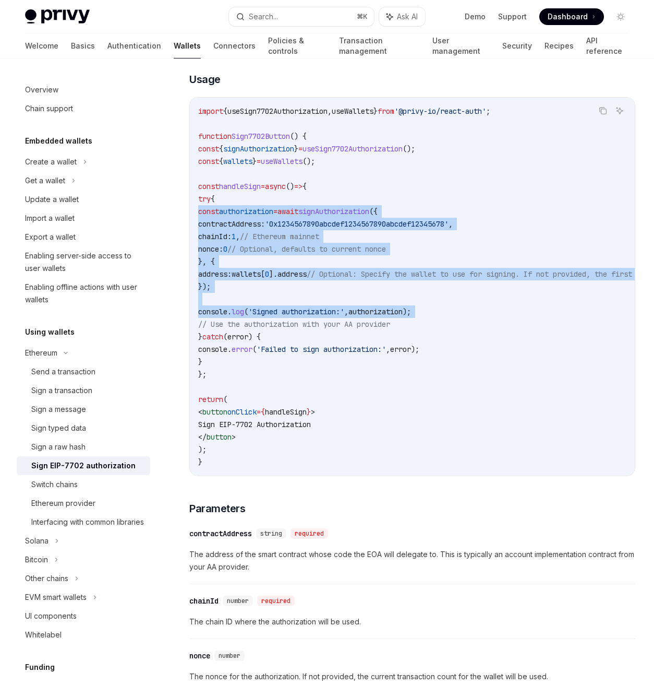
drag, startPoint x: 393, startPoint y: 210, endPoint x: 420, endPoint y: 317, distance: 110.2
click at [420, 317] on code "import { useSign7702Authorization , useWallets } from '@privy-io/react-auth' ; …" at bounding box center [471, 286] width 547 height 363
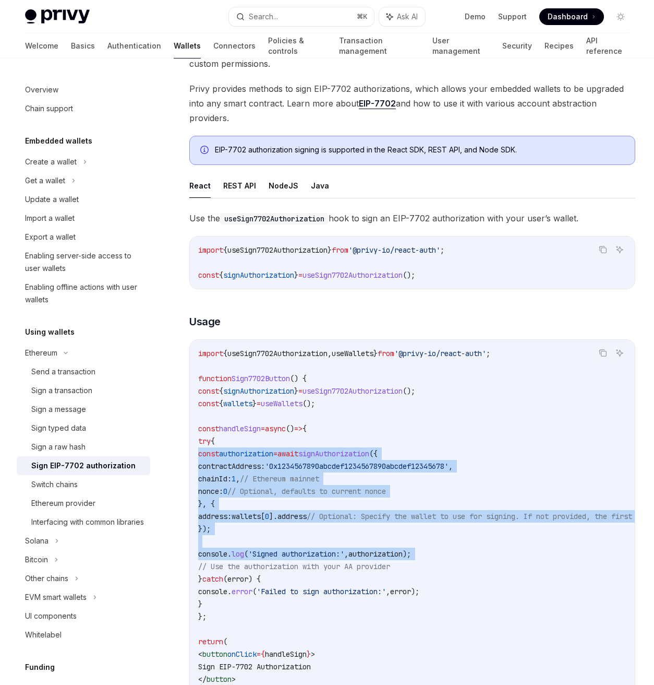
scroll to position [101, 0]
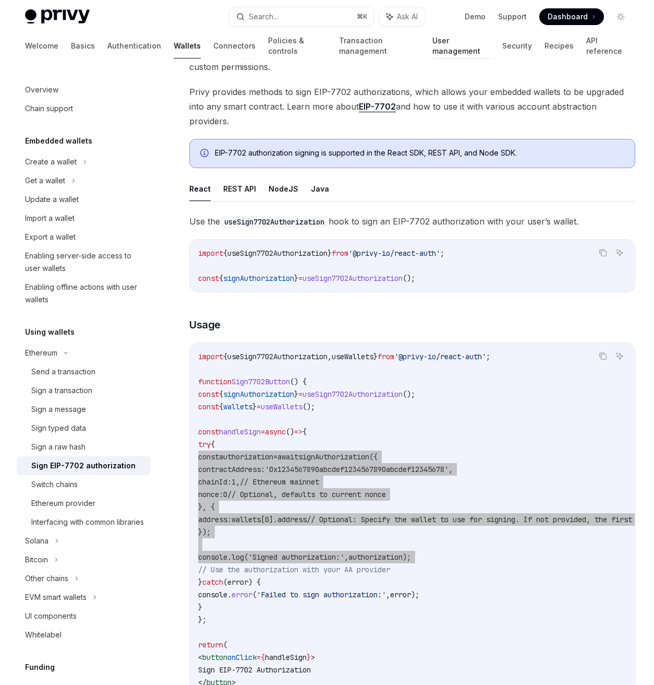
type textarea "*"
